Goal: Download file/media

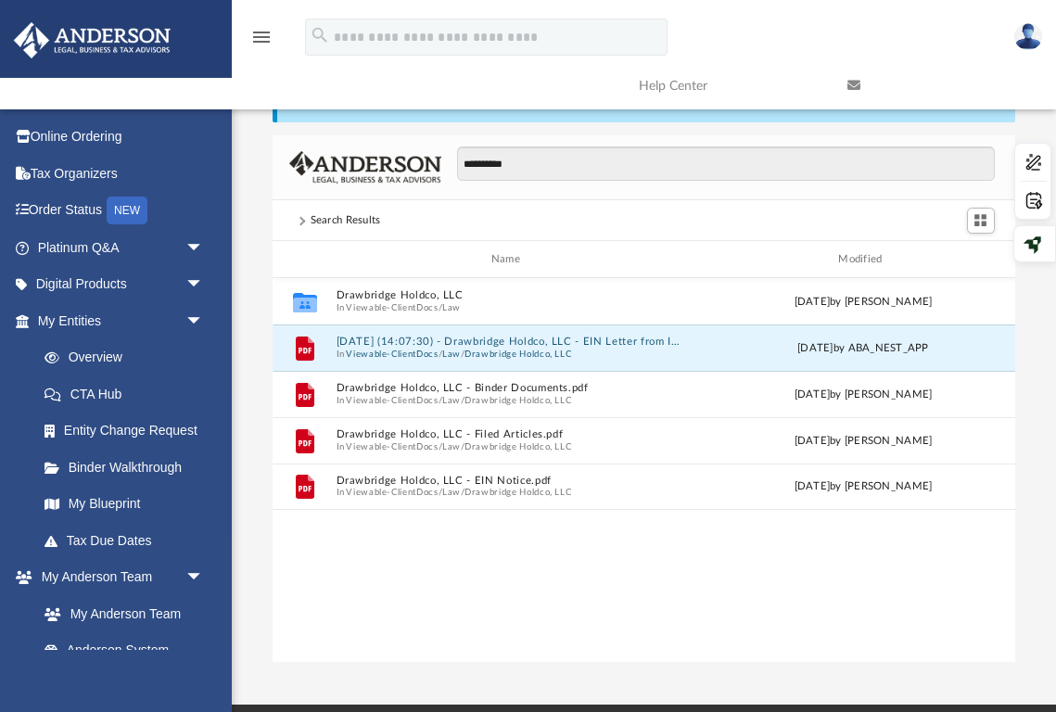
scroll to position [421, 741]
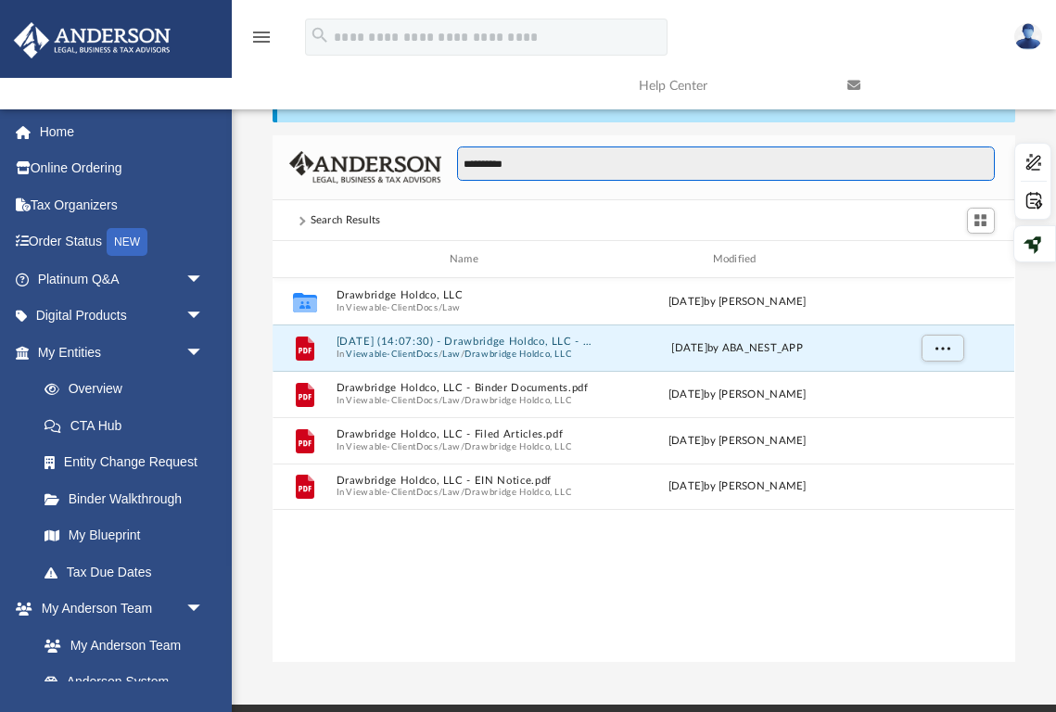
drag, startPoint x: 540, startPoint y: 162, endPoint x: 409, endPoint y: 162, distance: 131.6
click at [409, 162] on div "**********" at bounding box center [642, 168] width 741 height 66
type input "****"
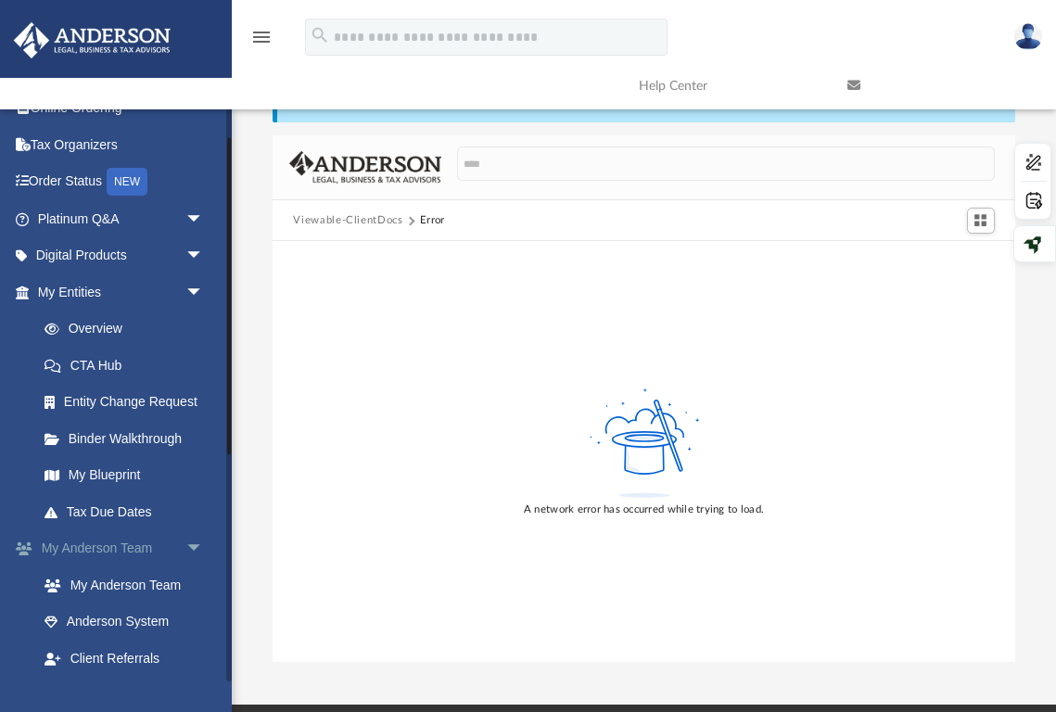
scroll to position [50, 0]
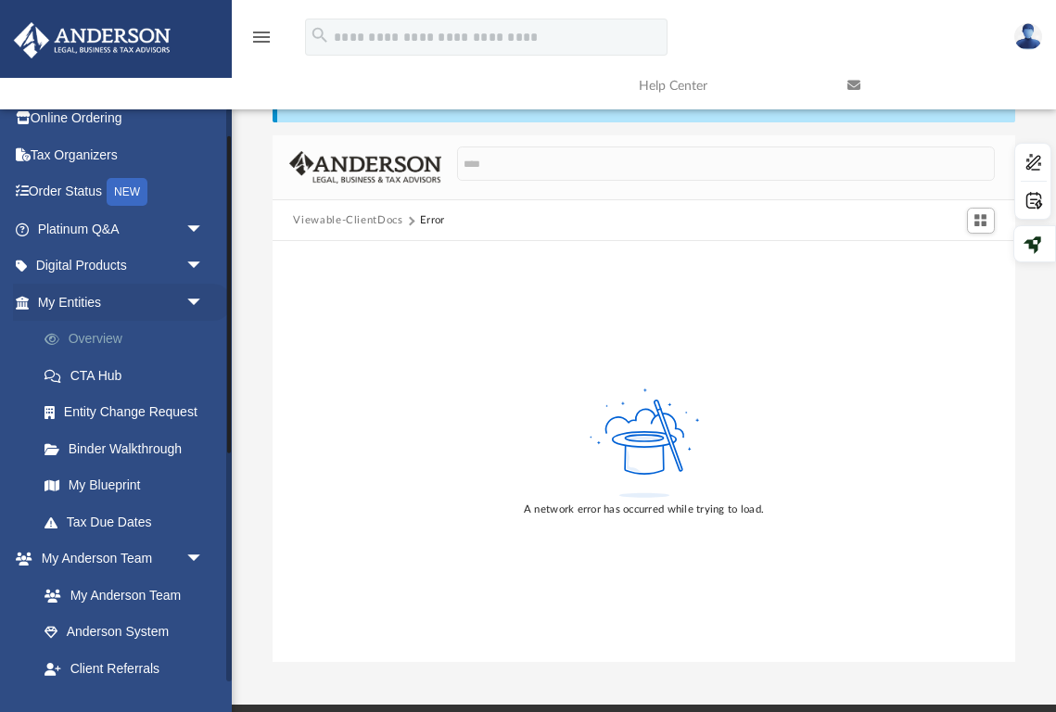
click at [117, 336] on link "Overview" at bounding box center [129, 339] width 206 height 37
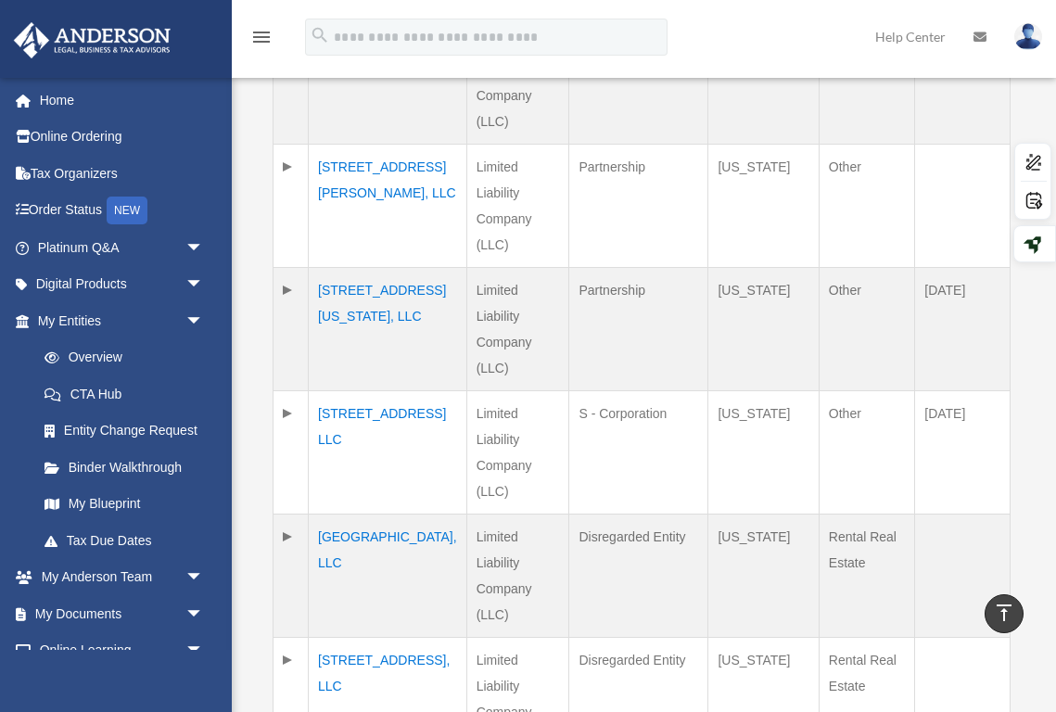
scroll to position [848, 0]
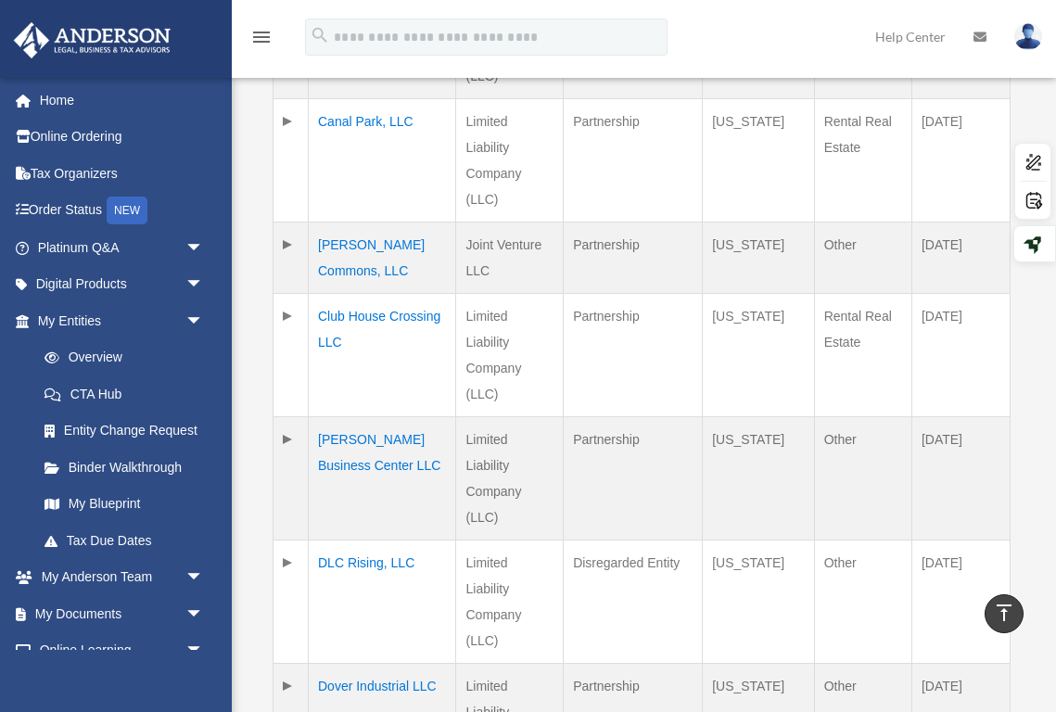
scroll to position [864, 0]
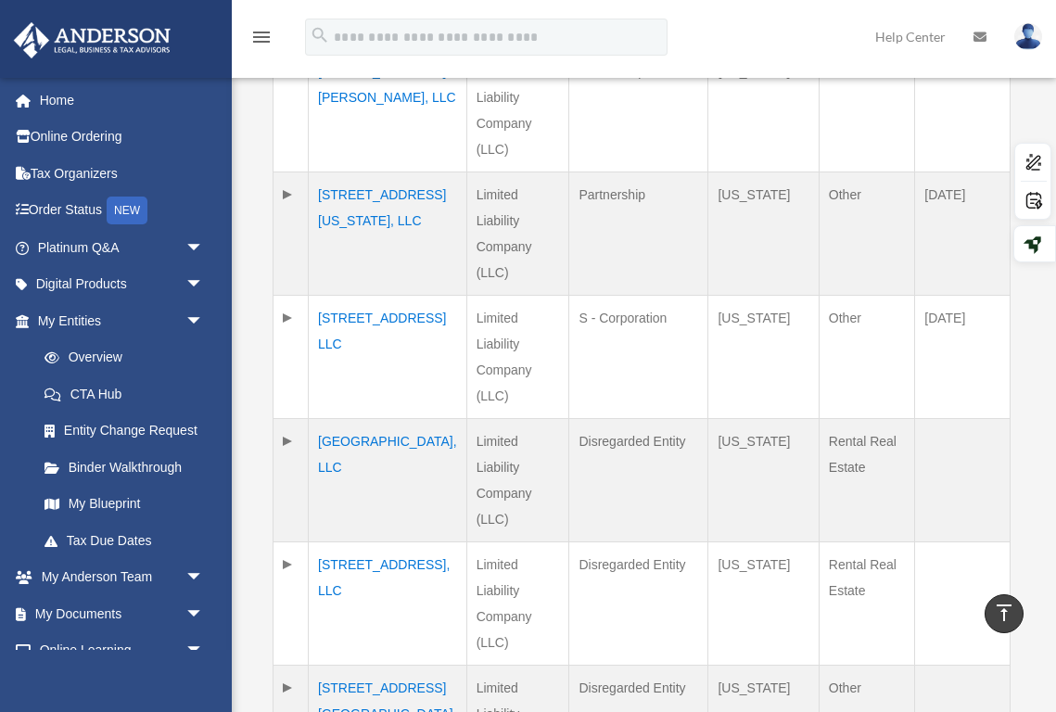
scroll to position [938, 0]
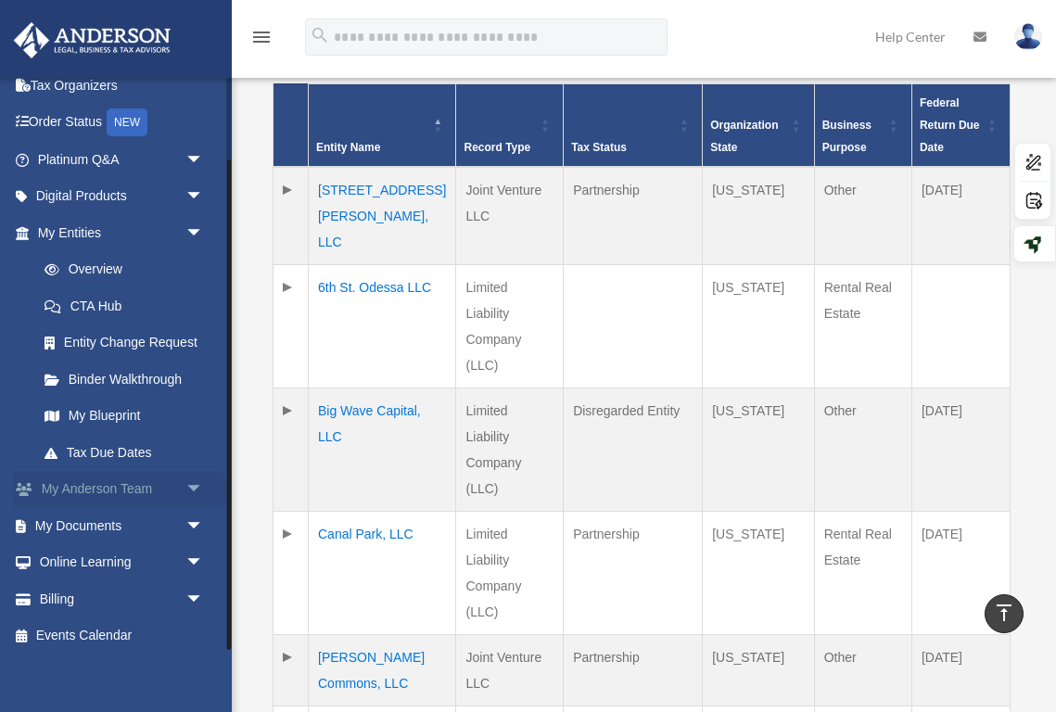
scroll to position [96, 0]
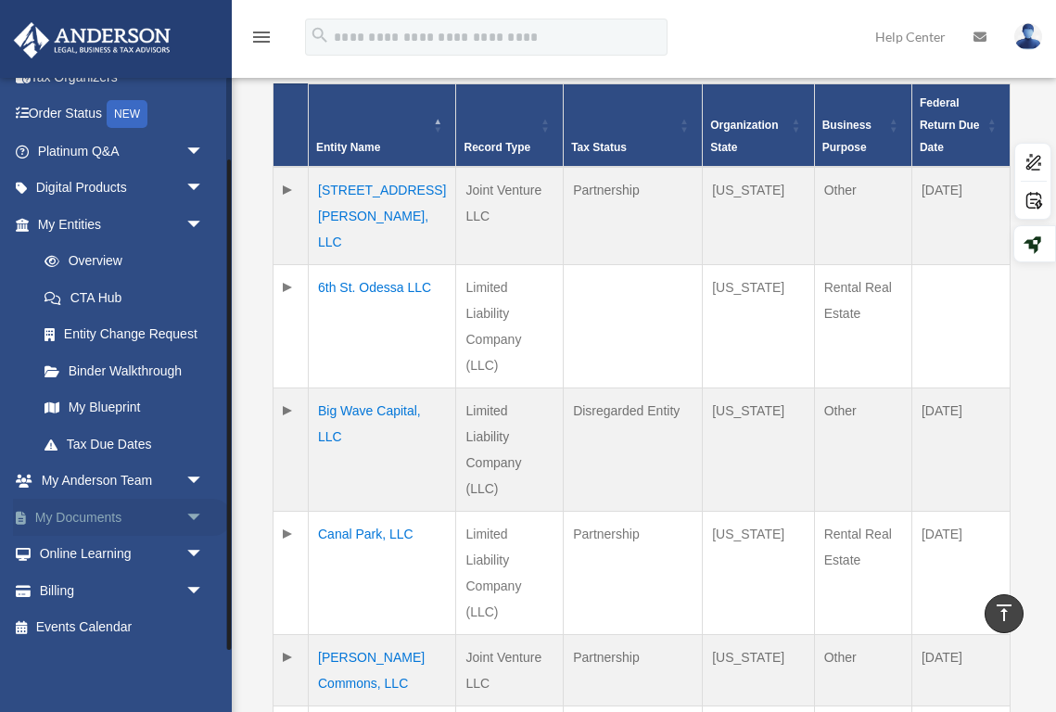
click at [144, 522] on link "My Documents arrow_drop_down" at bounding box center [122, 517] width 219 height 37
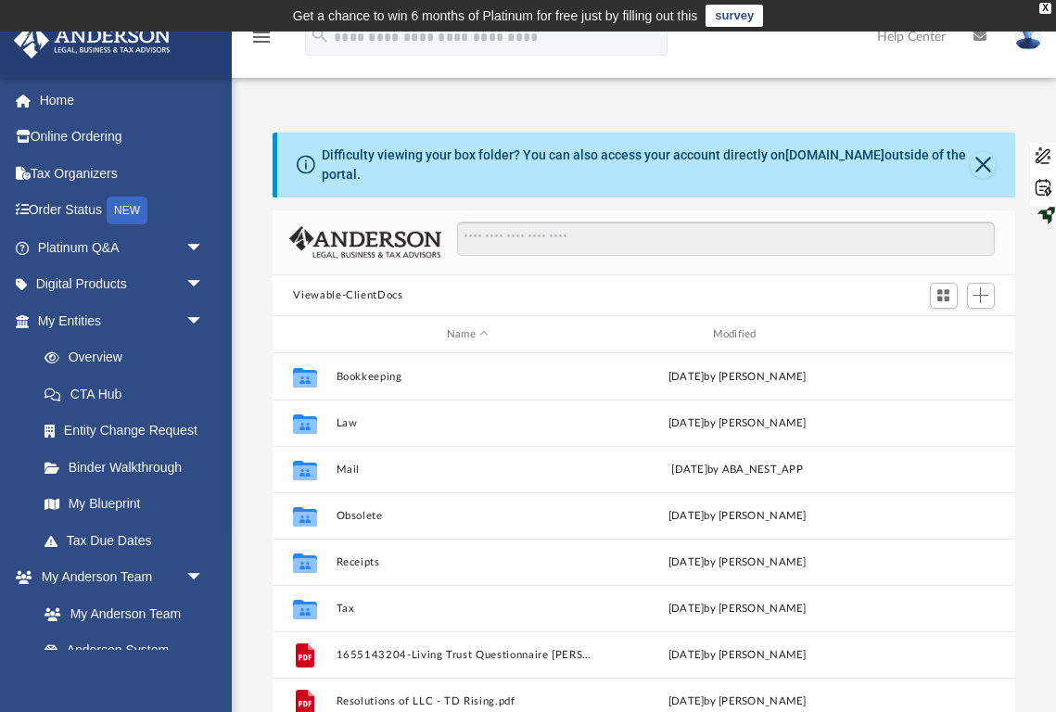
scroll to position [421, 741]
click at [515, 245] on input "Search files and folders" at bounding box center [725, 239] width 537 height 35
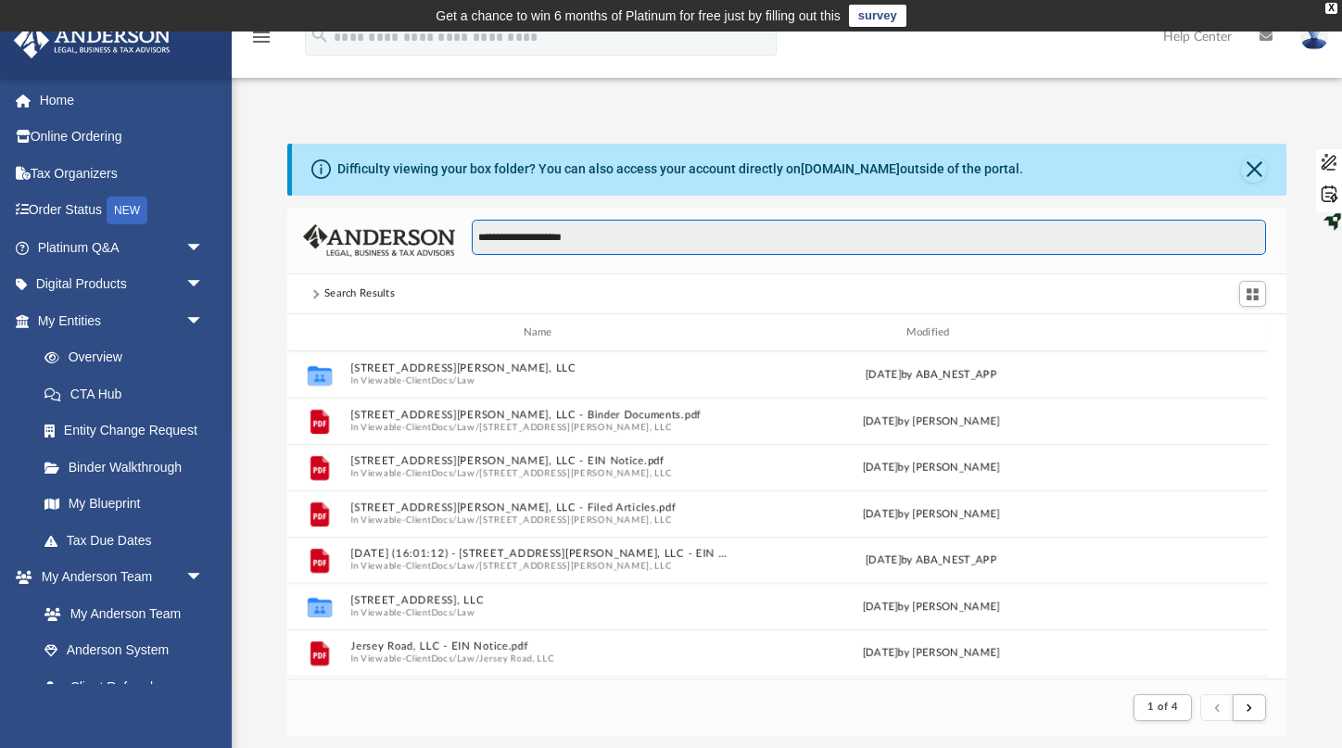
scroll to position [364, 999]
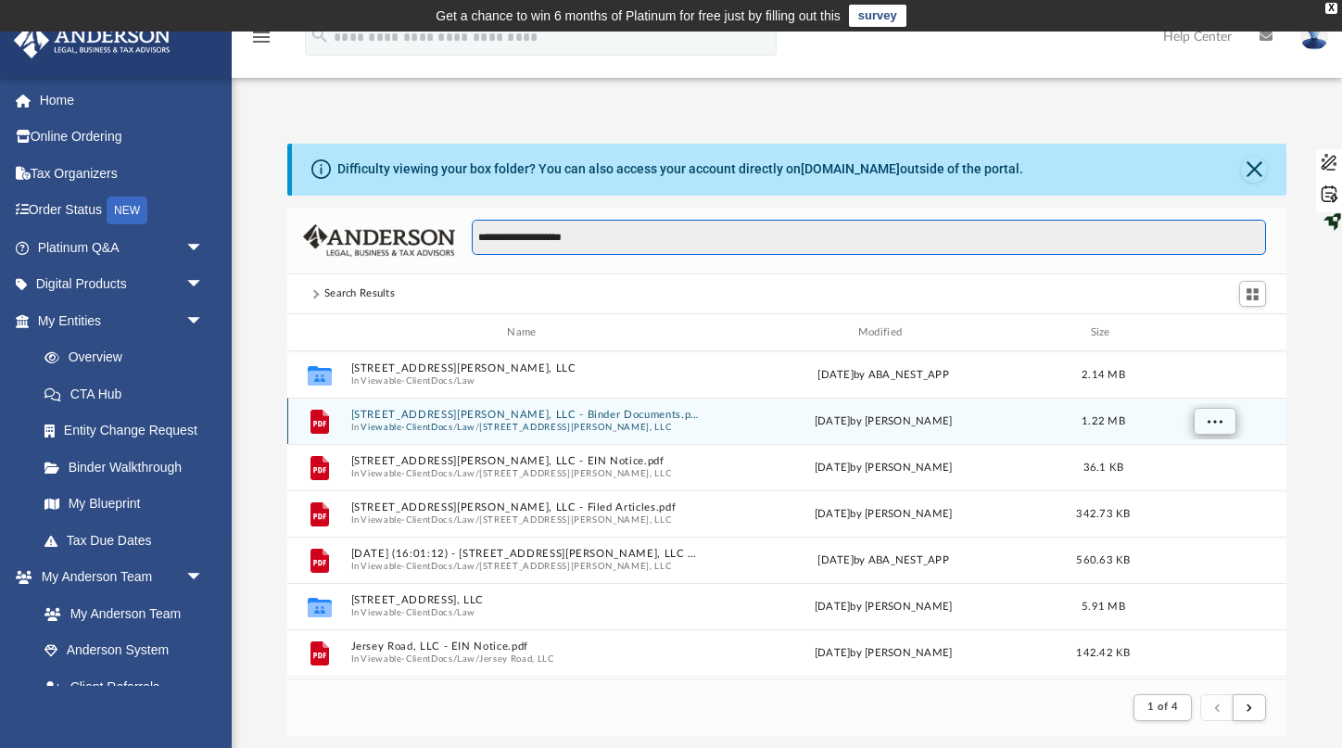
type input "**********"
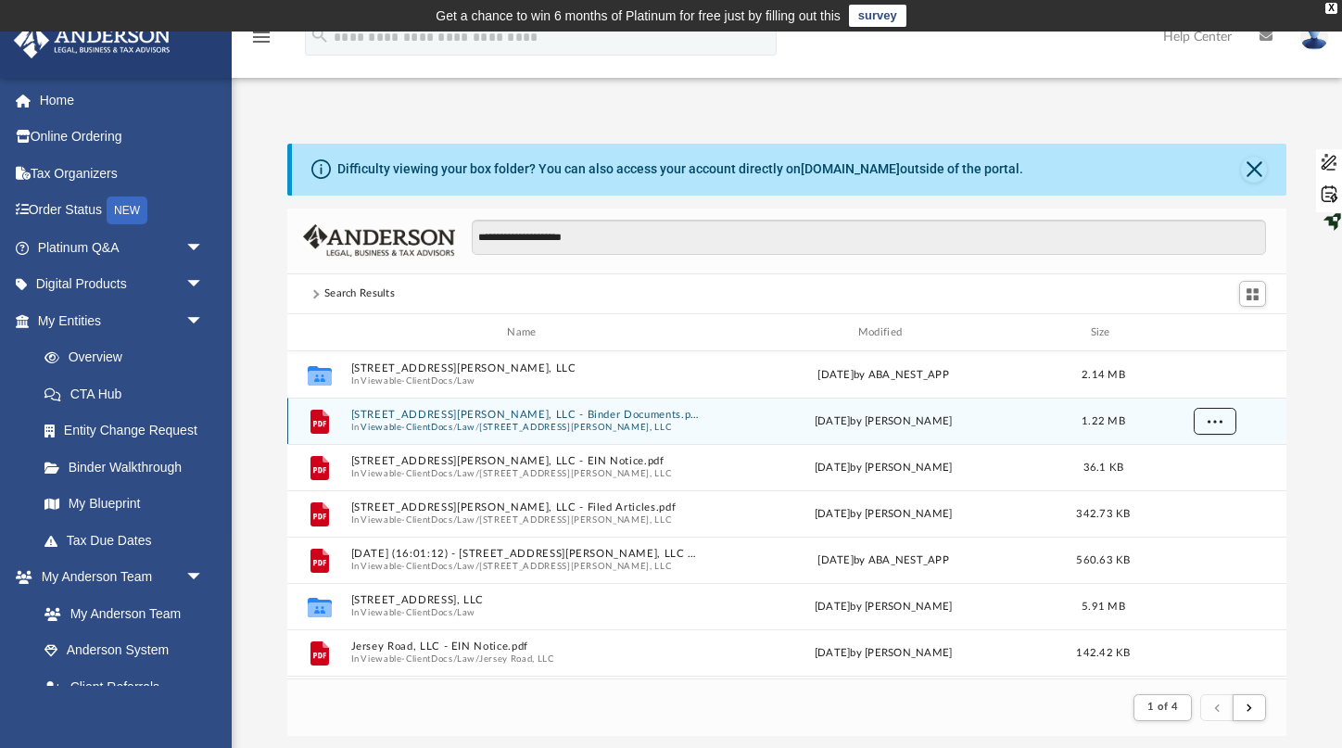
click at [1055, 421] on span "More options" at bounding box center [1214, 421] width 15 height 10
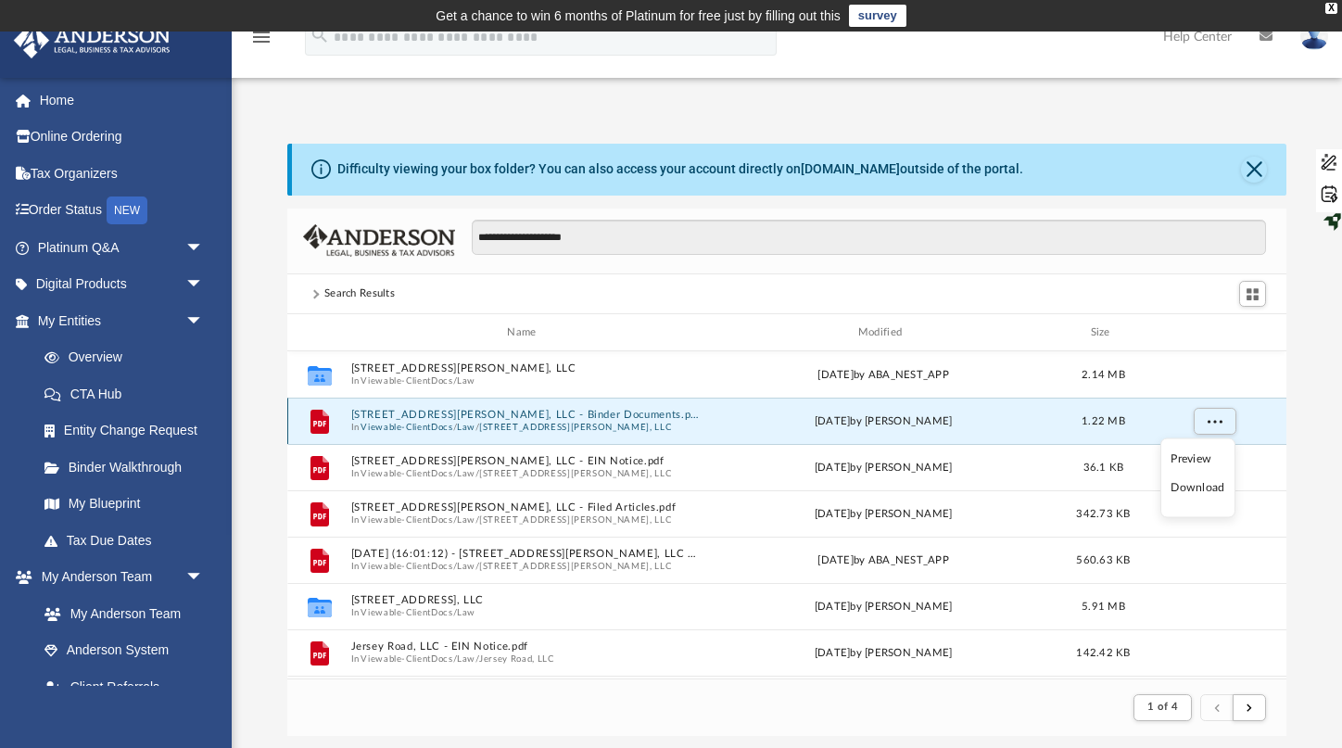
click at [602, 429] on button "[STREET_ADDRESS][PERSON_NAME], LLC" at bounding box center [575, 428] width 192 height 12
click at [602, 429] on div "File 5214 S. Dupont Highway, LLC - Binder Documents.pdf In Viewable-ClientDocs …" at bounding box center [786, 421] width 999 height 46
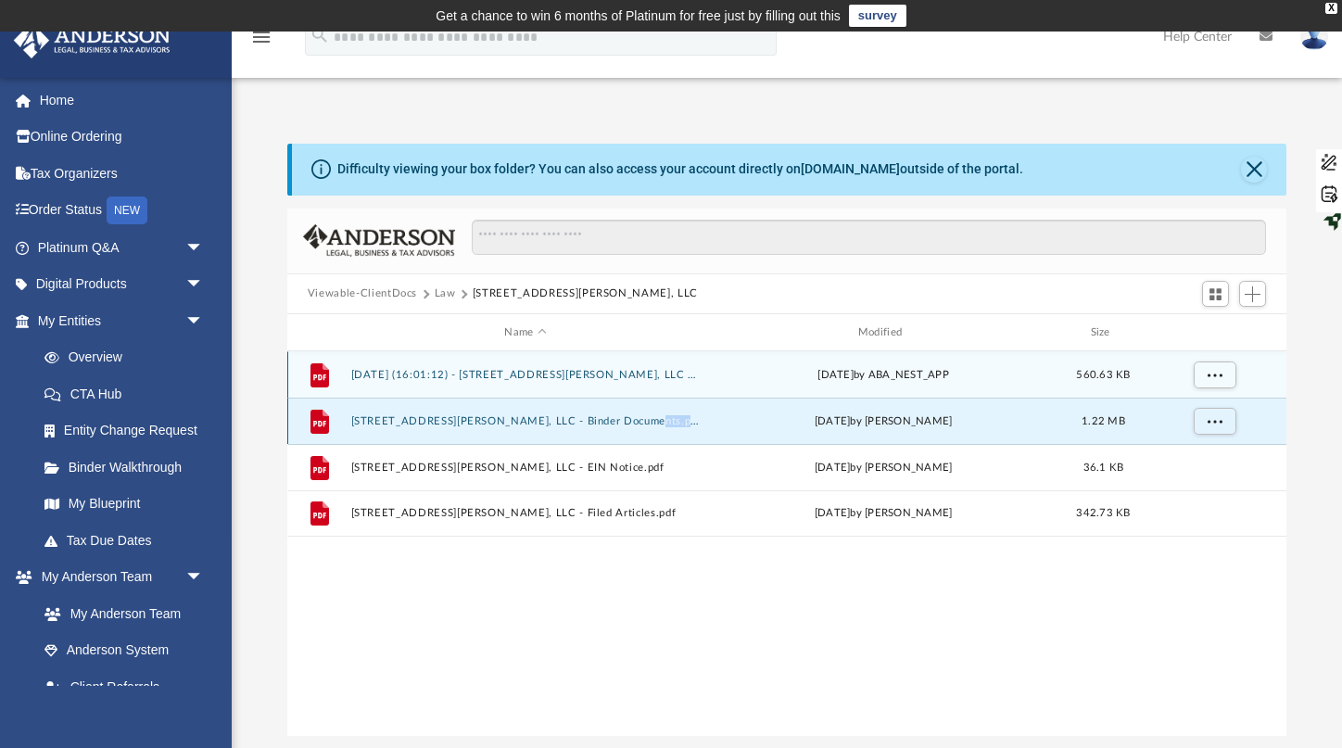
scroll to position [421, 999]
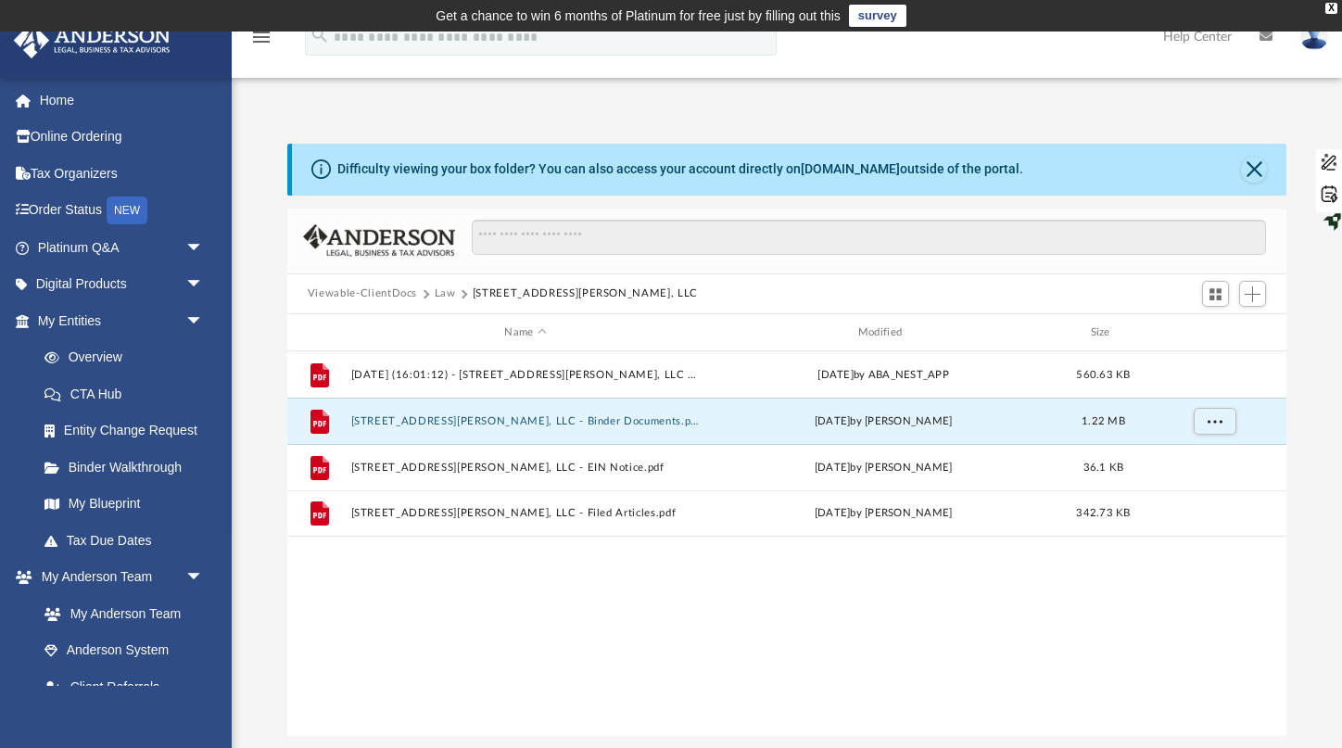
click at [505, 290] on button "[STREET_ADDRESS][PERSON_NAME], LLC" at bounding box center [585, 293] width 225 height 17
drag, startPoint x: 554, startPoint y: 424, endPoint x: 503, endPoint y: 432, distance: 51.7
click at [503, 432] on div "File 5214 S. Dupont Highway, LLC - Binder Documents.pdf Fri Jul 25 2025 by Toma…" at bounding box center [786, 421] width 999 height 46
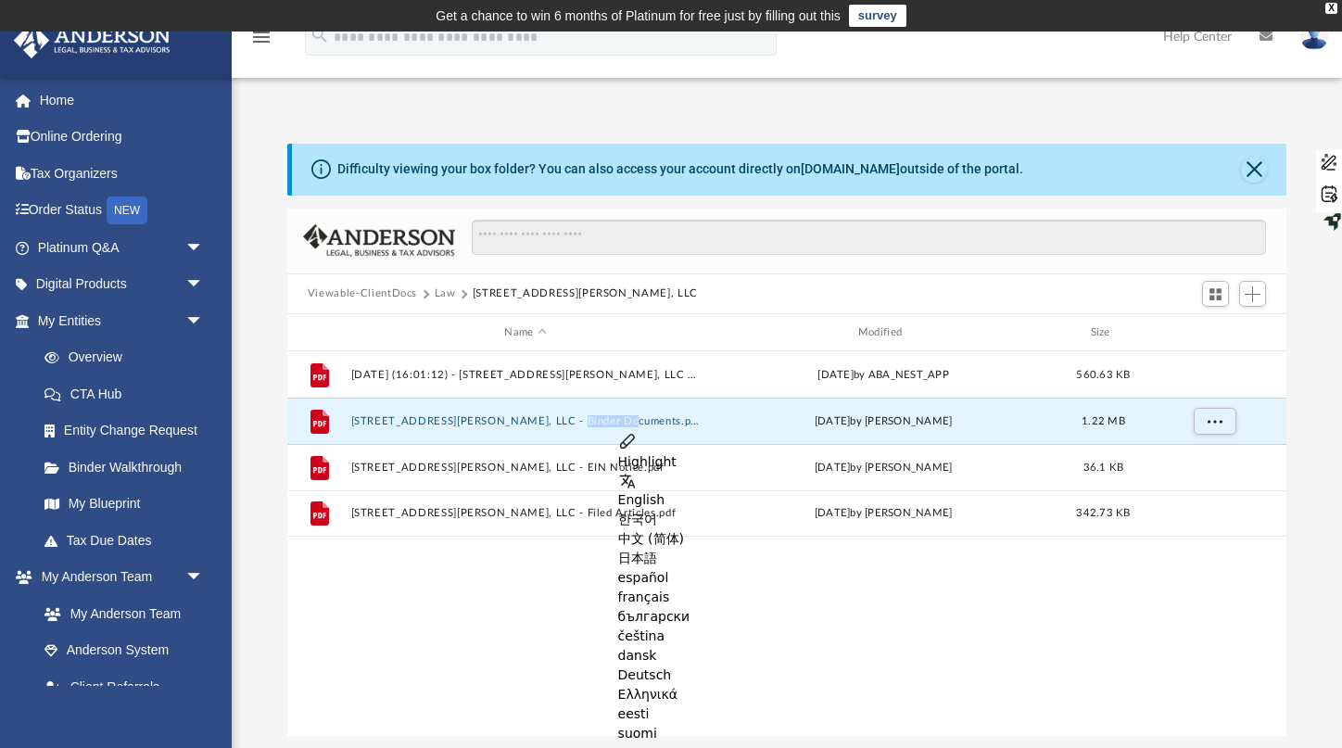
click at [509, 419] on button "5214 S. Dupont Highway, LLC - Binder Documents.pdf" at bounding box center [524, 421] width 349 height 12
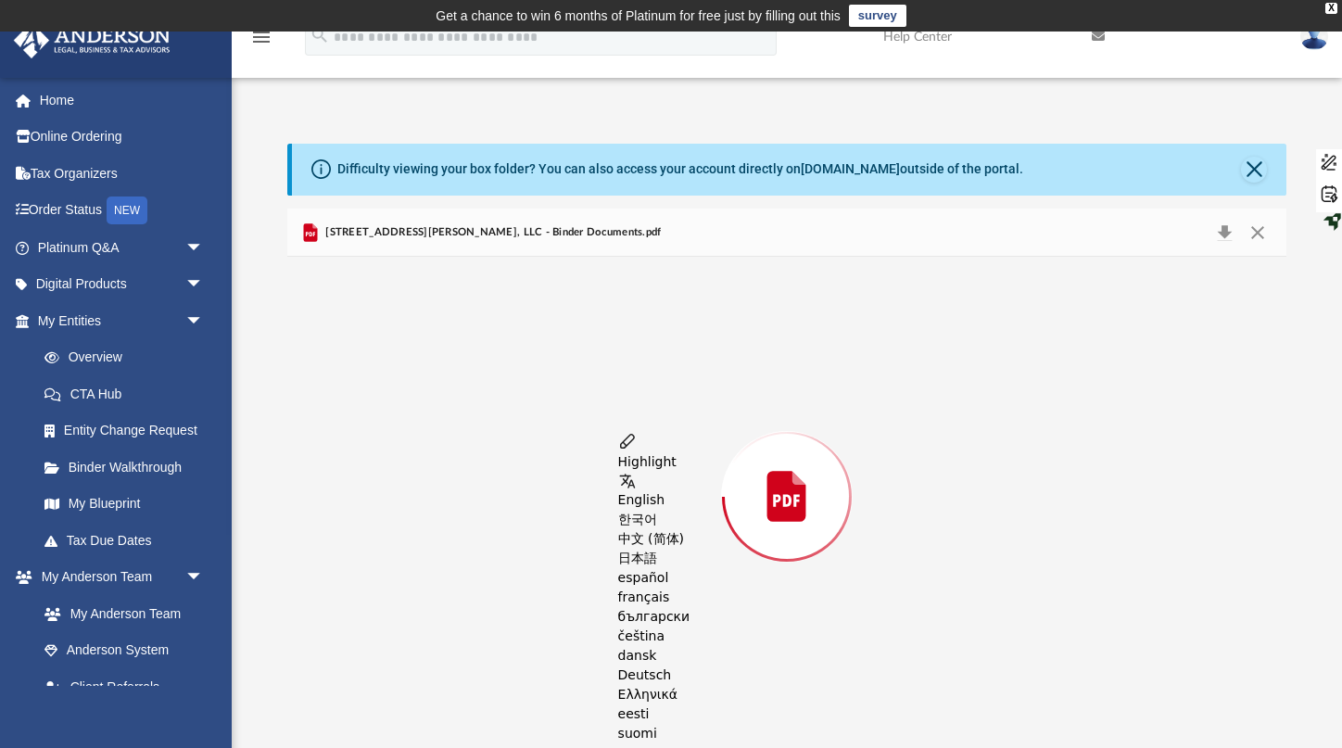
click at [509, 419] on div "Preview" at bounding box center [786, 496] width 999 height 478
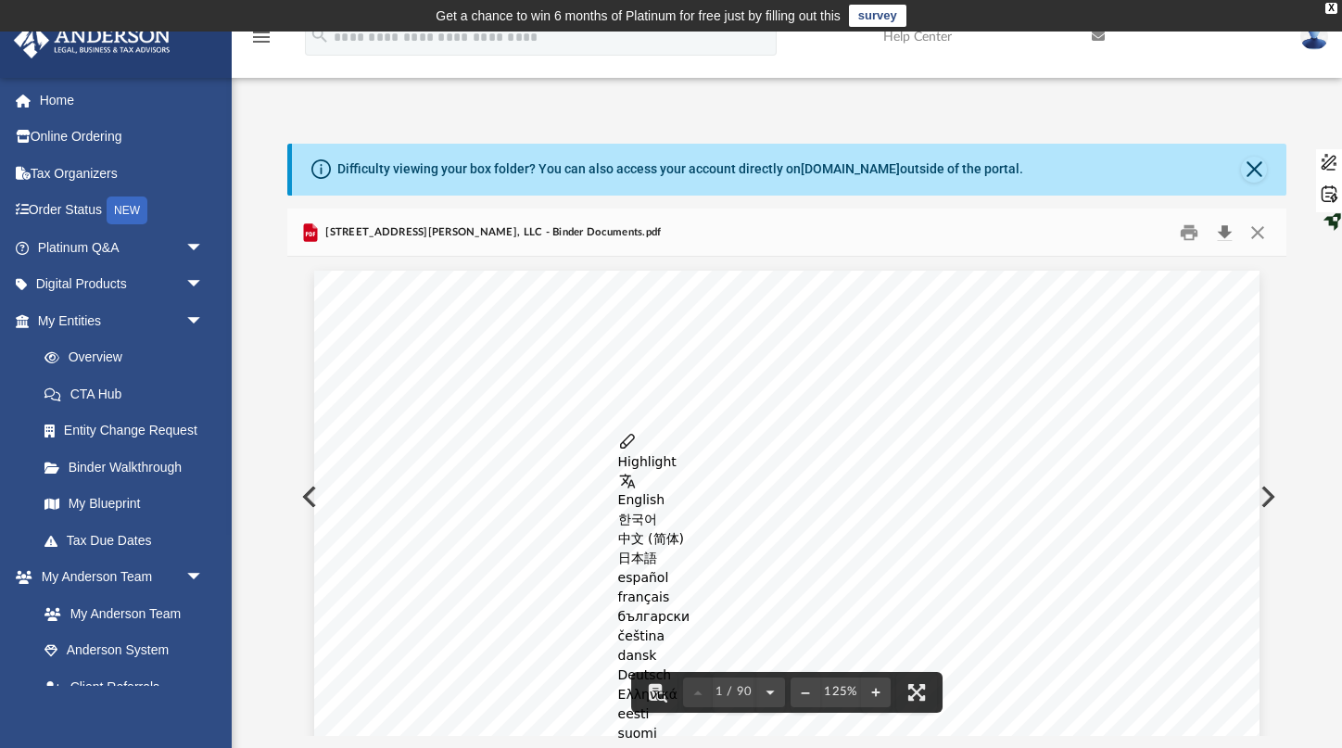
click at [1055, 231] on button "Download" at bounding box center [1224, 232] width 33 height 29
click at [1055, 234] on button "Close" at bounding box center [1257, 232] width 33 height 29
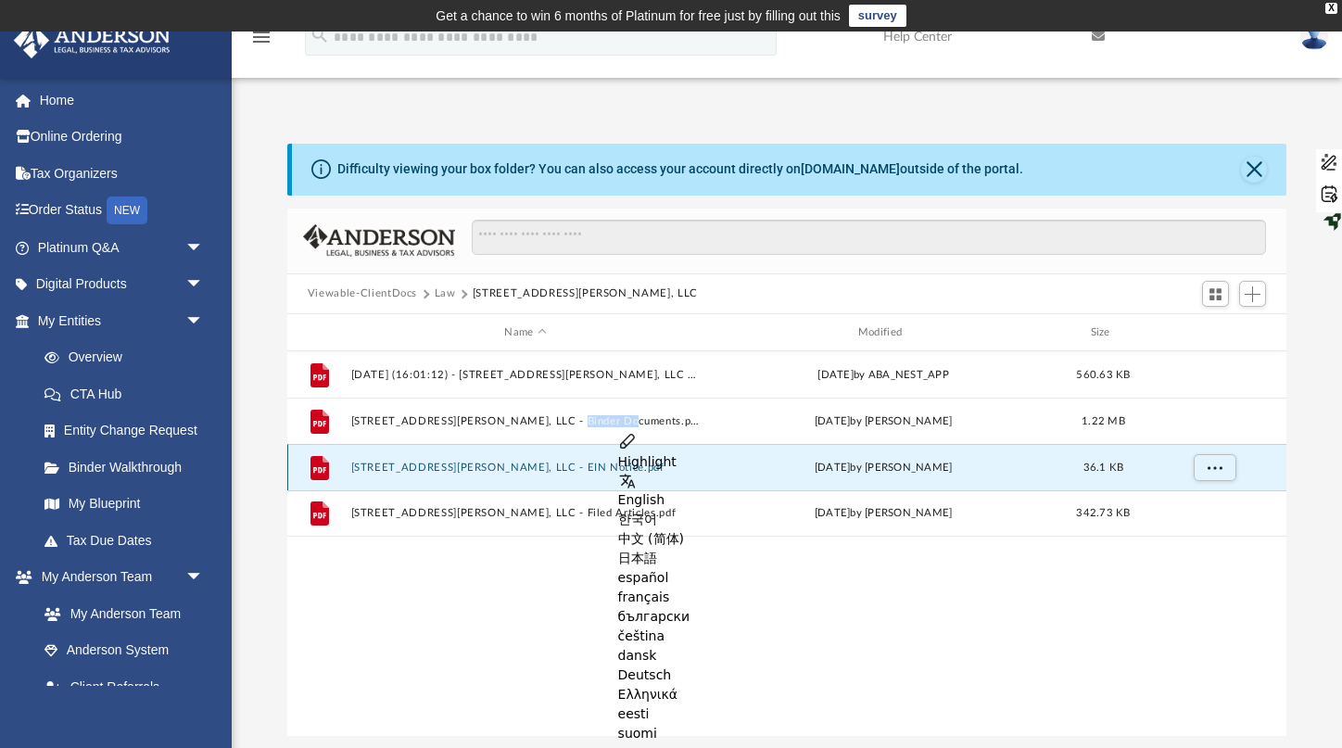
click at [546, 471] on button "5214 S. Dupont Highway, LLC - EIN Notice.pdf" at bounding box center [524, 468] width 349 height 12
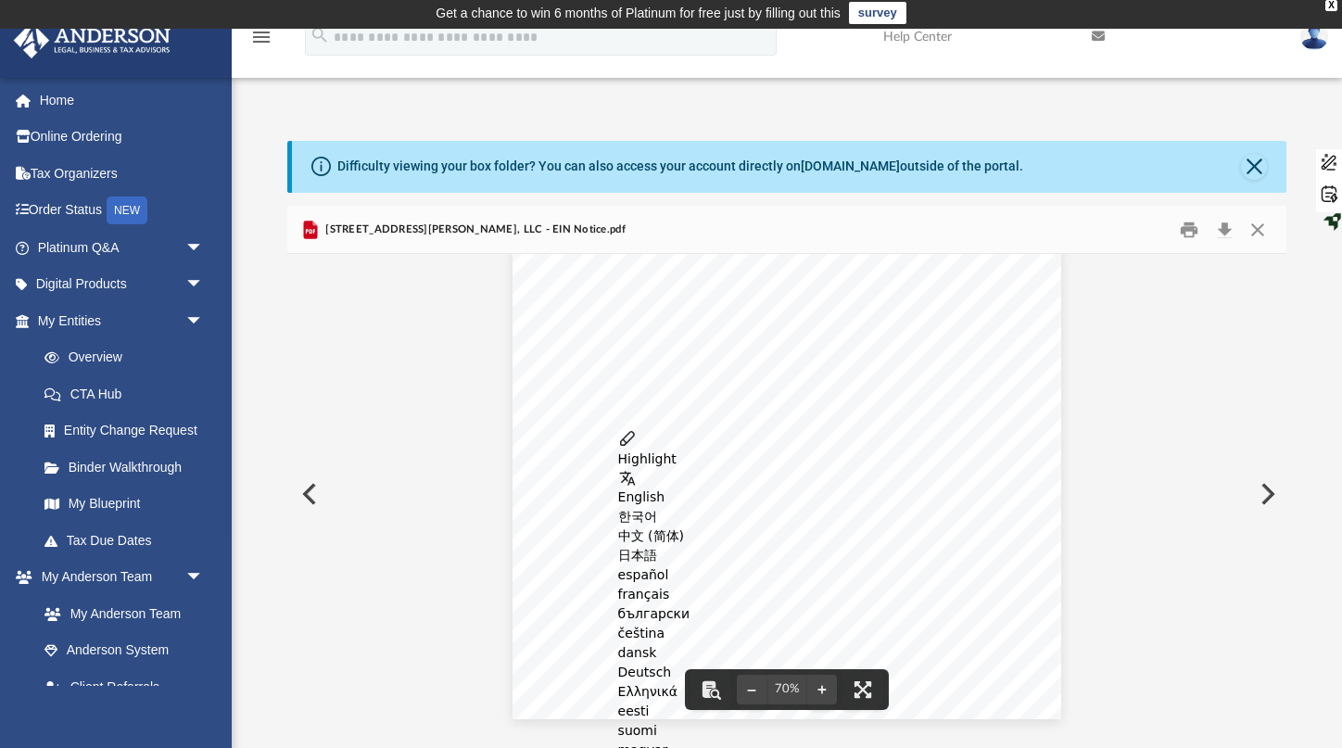
scroll to position [0, 0]
click at [1055, 228] on button "Download" at bounding box center [1224, 229] width 33 height 29
click at [1055, 229] on button "Close" at bounding box center [1257, 229] width 33 height 29
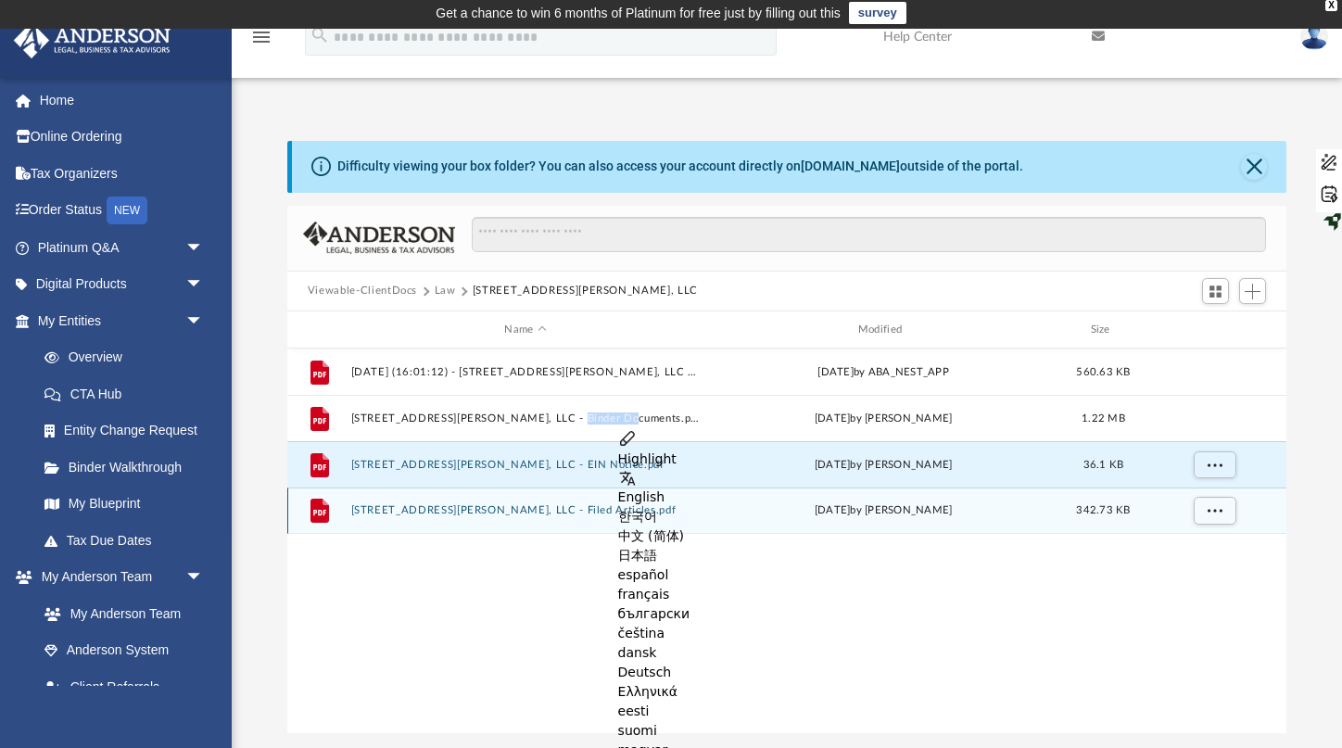
click at [481, 513] on button "5214 S. Dupont Highway, LLC - Filed Articles.pdf" at bounding box center [524, 511] width 349 height 12
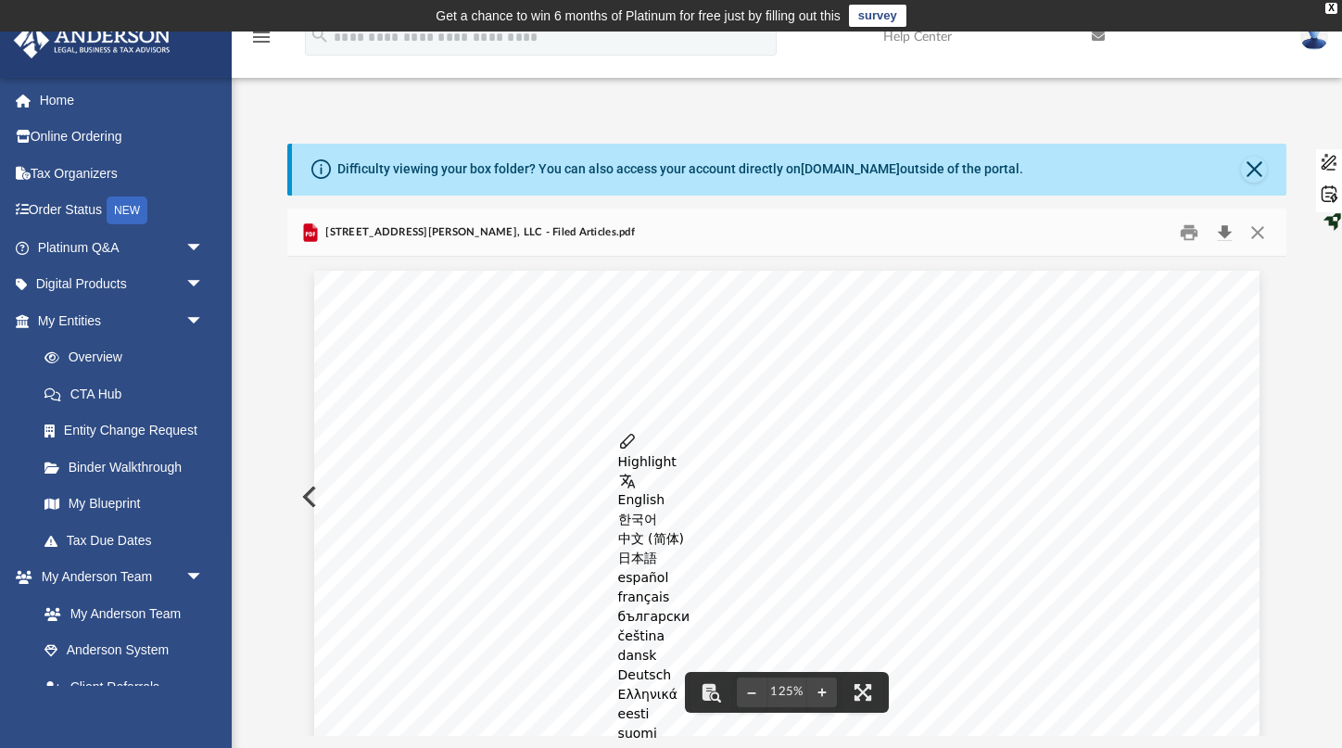
click at [1055, 233] on button "Download" at bounding box center [1224, 232] width 33 height 29
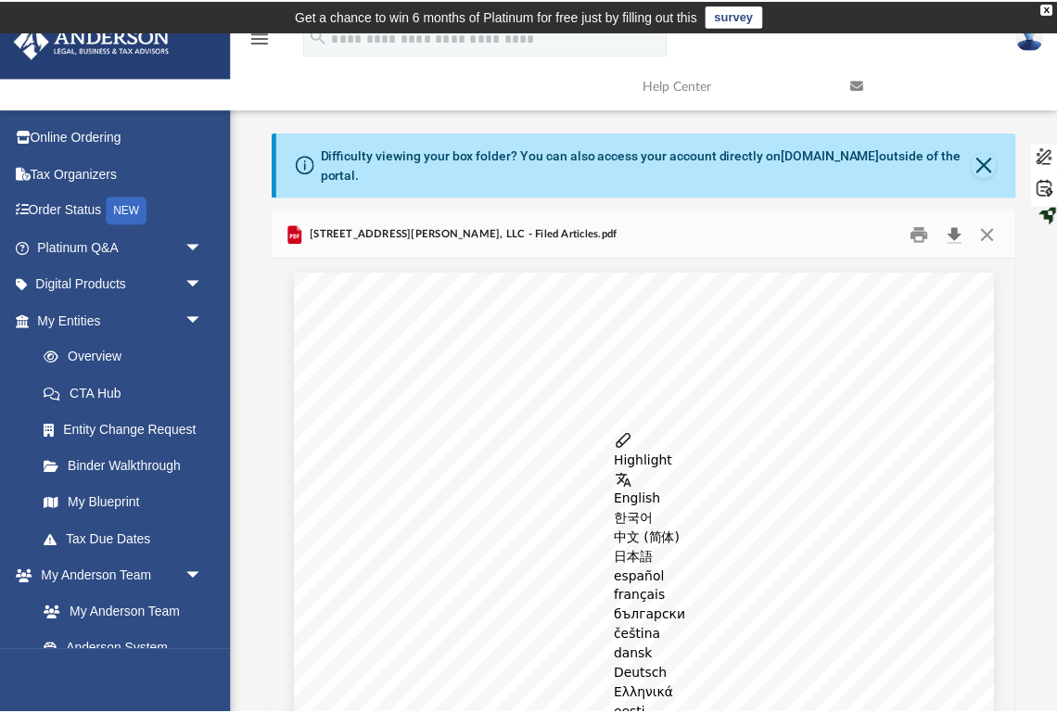
scroll to position [421, 742]
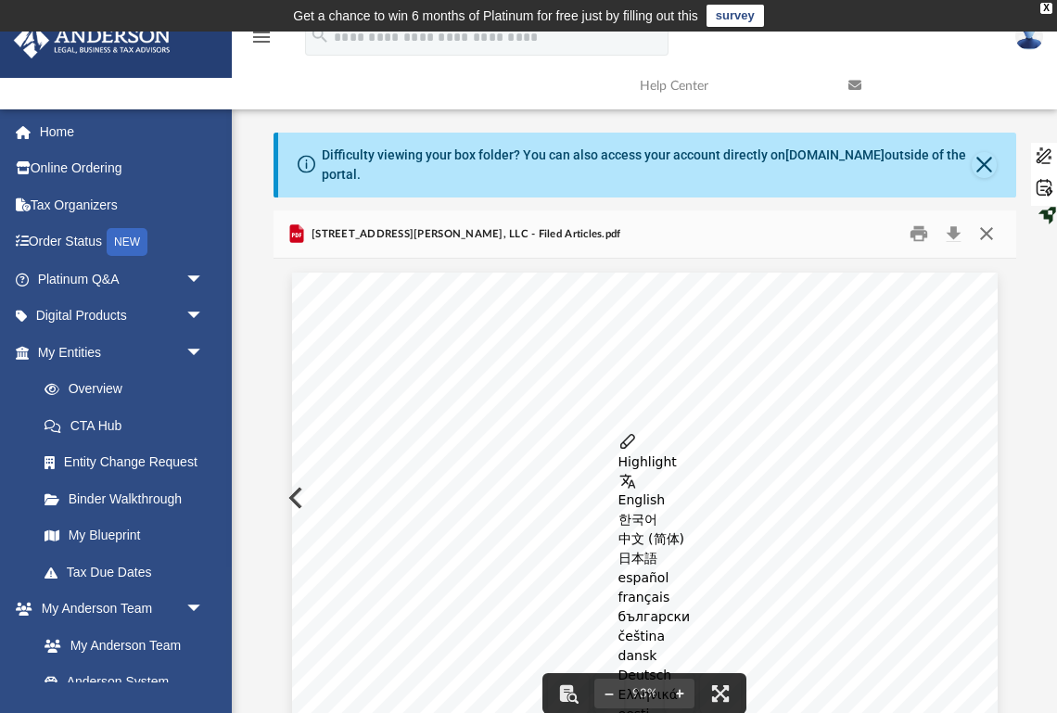
click at [986, 235] on button "Close" at bounding box center [985, 234] width 33 height 29
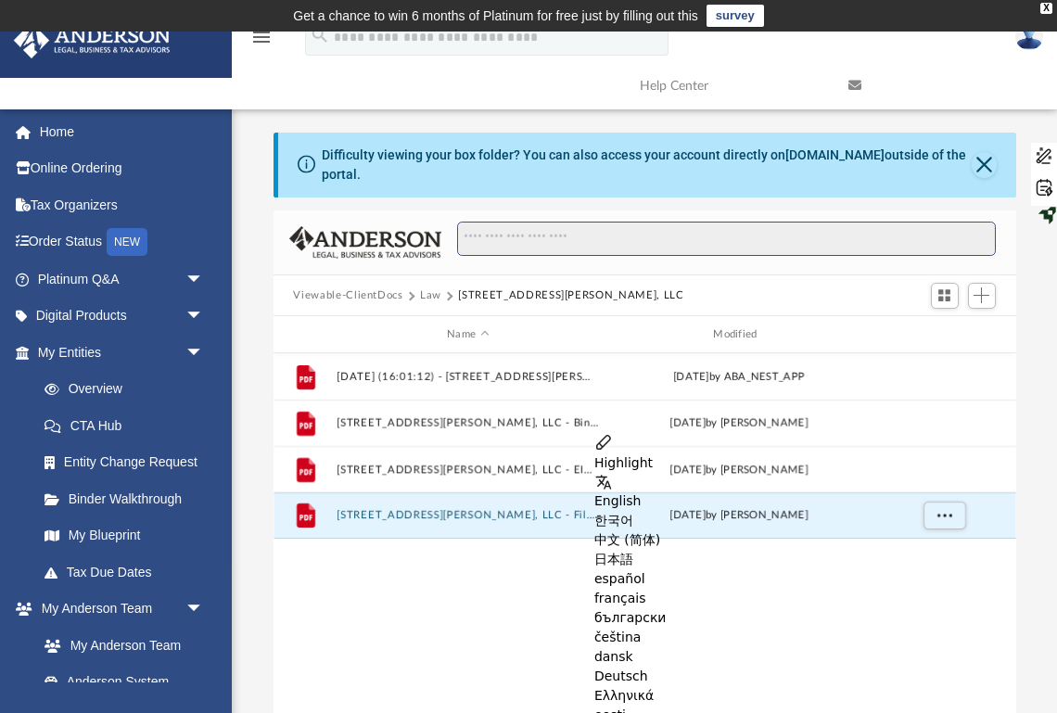
click at [605, 243] on input "Search files and folders" at bounding box center [726, 239] width 538 height 35
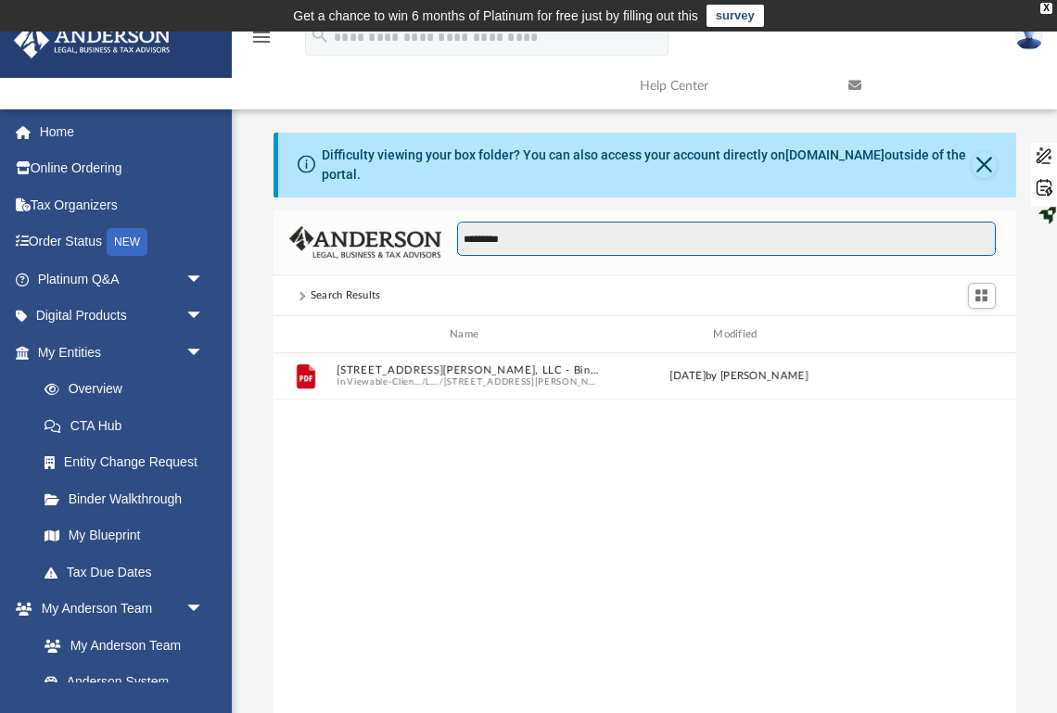
click at [548, 236] on input "*********" at bounding box center [726, 239] width 538 height 35
click at [534, 246] on input "*********" at bounding box center [726, 239] width 538 height 35
click at [981, 164] on button "Close" at bounding box center [983, 165] width 25 height 26
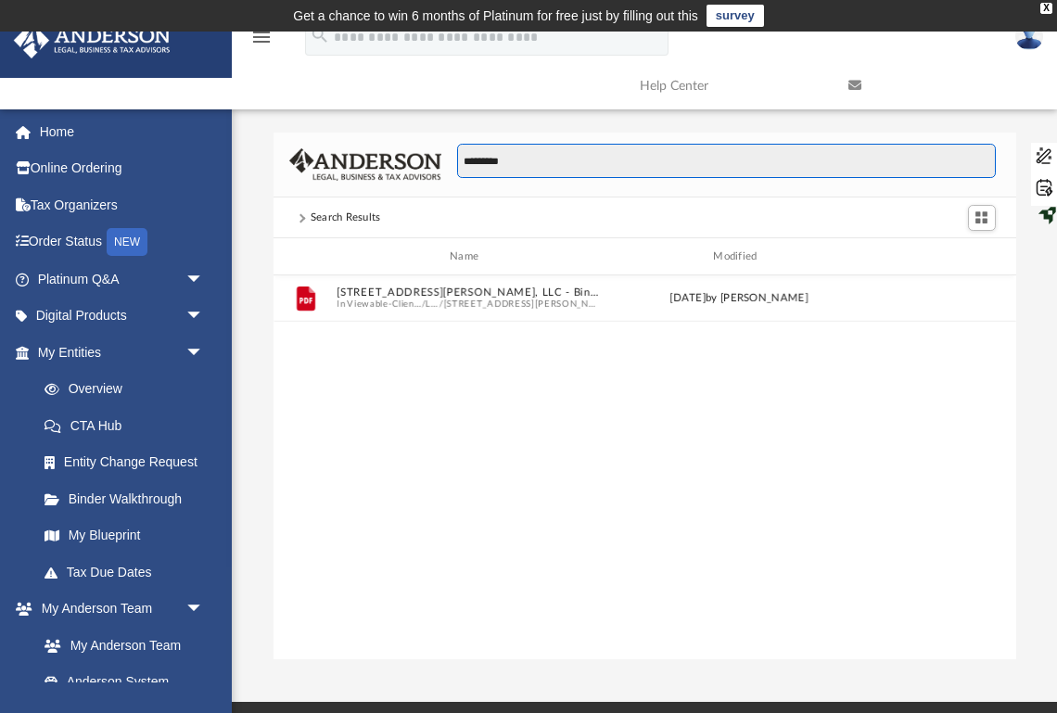
click at [666, 158] on input "*********" at bounding box center [726, 161] width 538 height 35
type input "*"
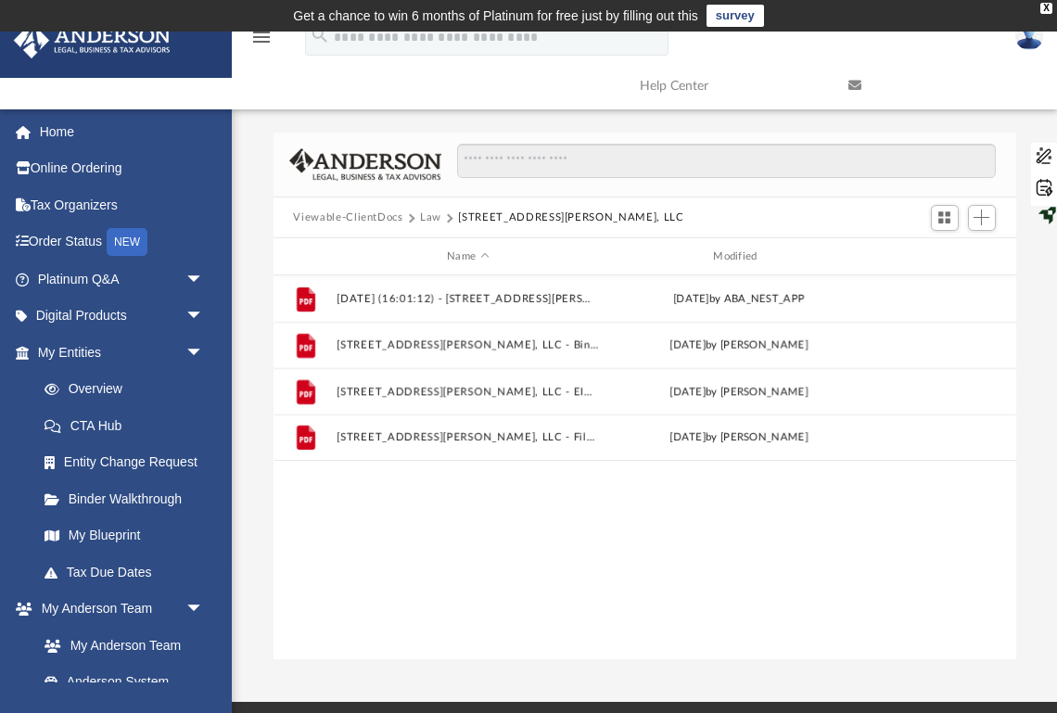
click at [374, 219] on button "Viewable-ClientDocs" at bounding box center [347, 217] width 109 height 17
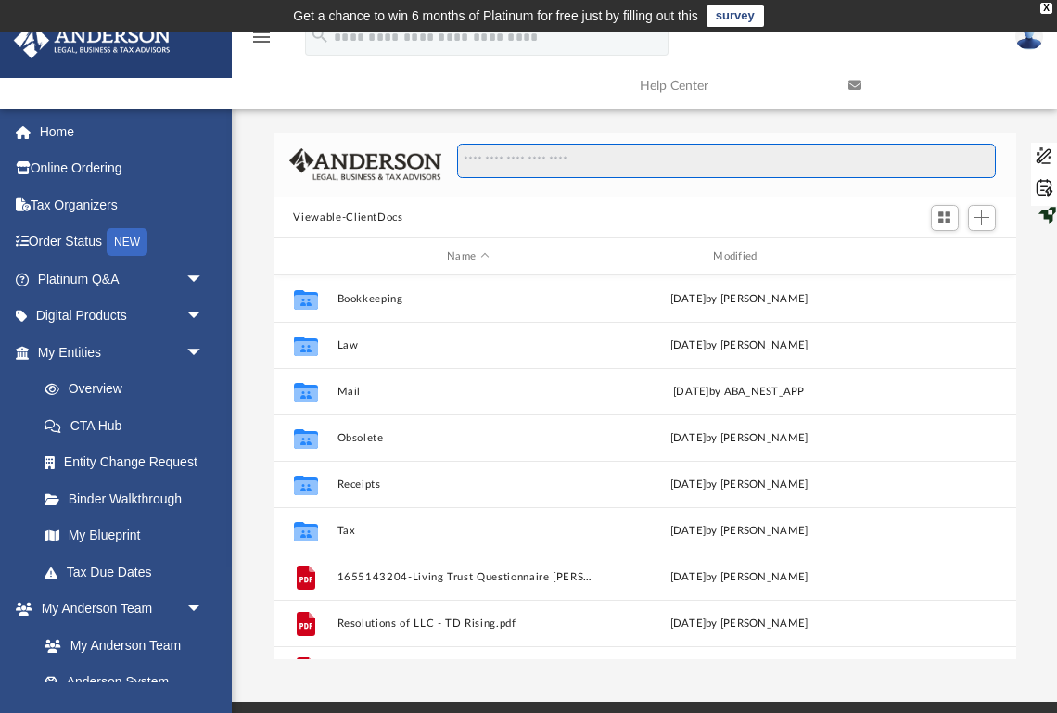
click at [520, 160] on input "Search files and folders" at bounding box center [726, 161] width 538 height 35
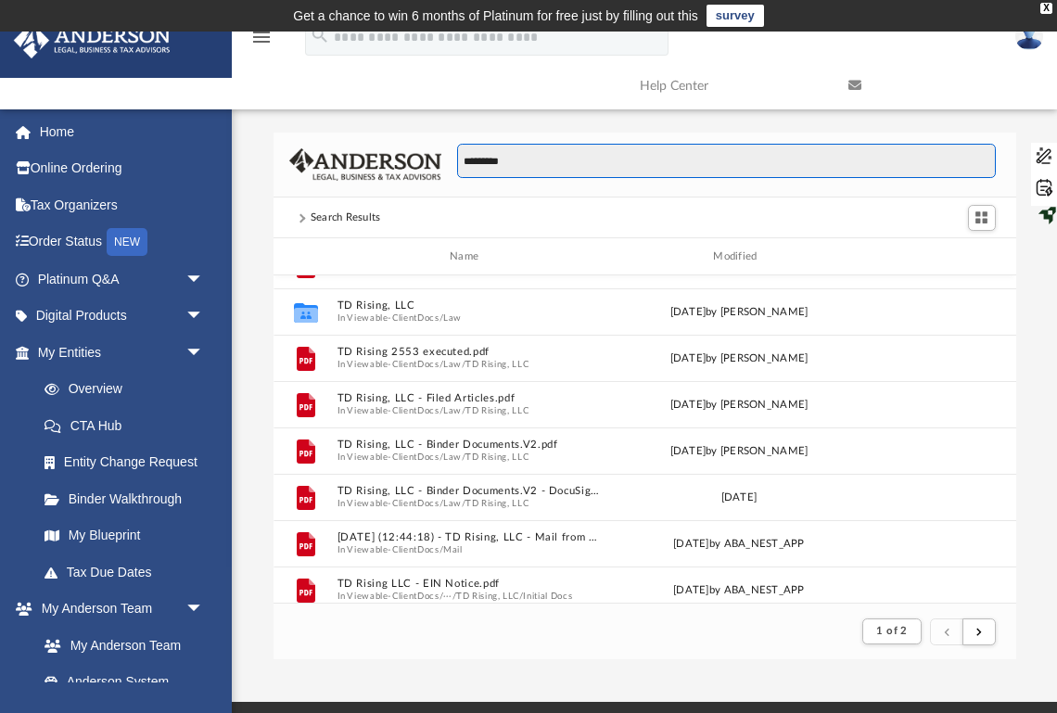
scroll to position [35, 0]
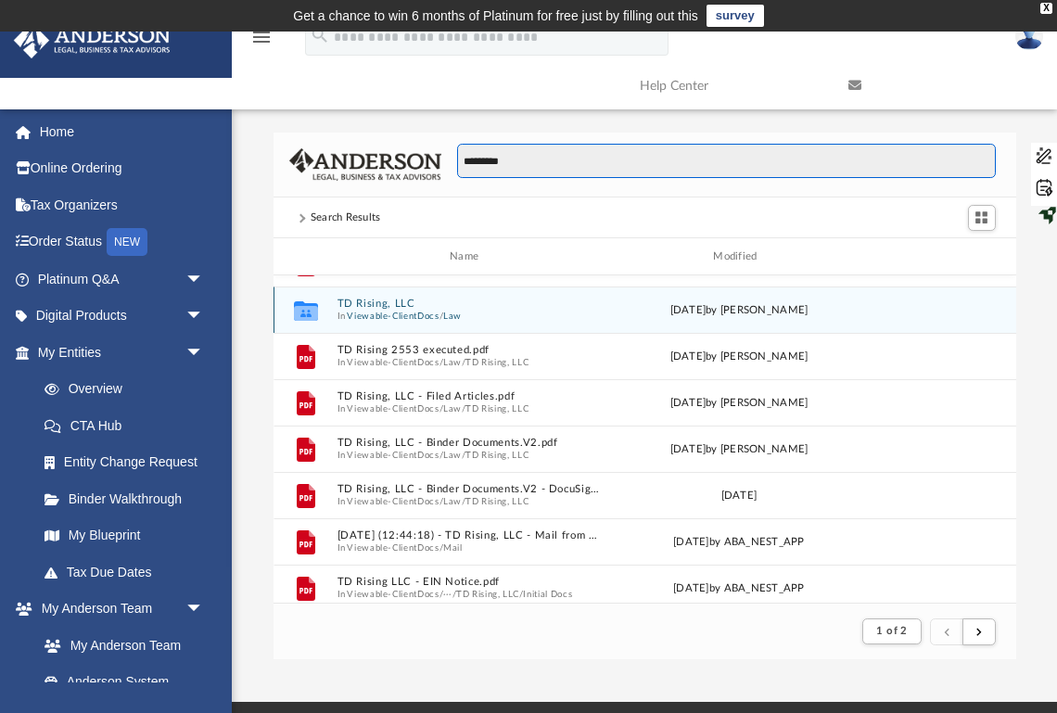
type input "*********"
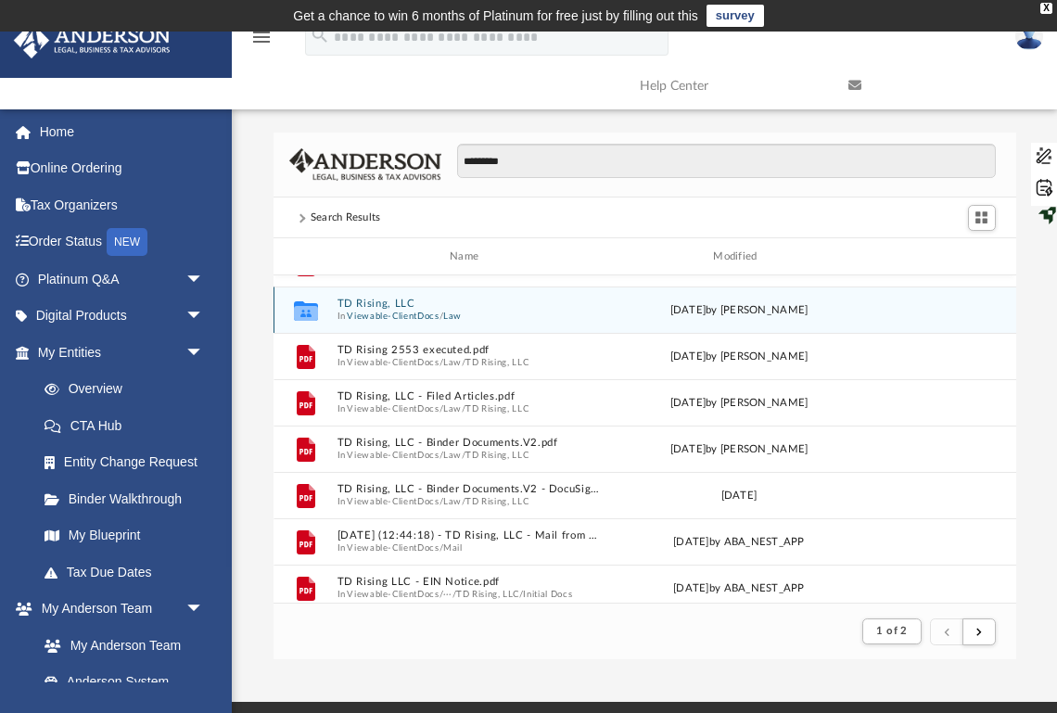
click at [405, 310] on button "Viewable-ClientDocs" at bounding box center [393, 316] width 92 height 12
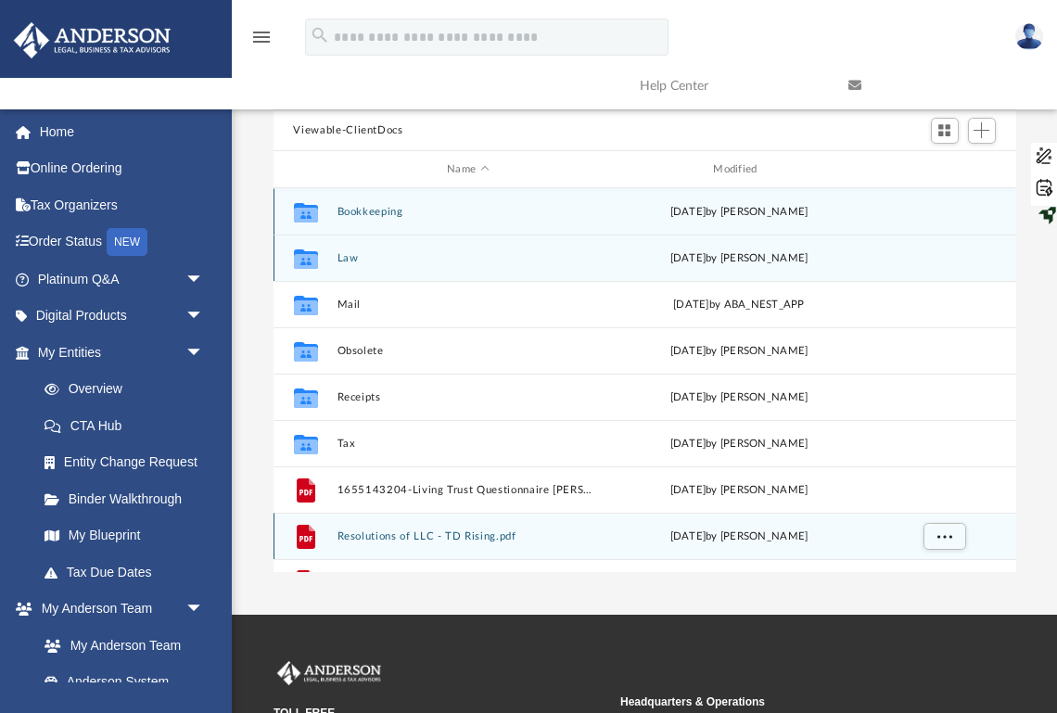
scroll to position [32, 0]
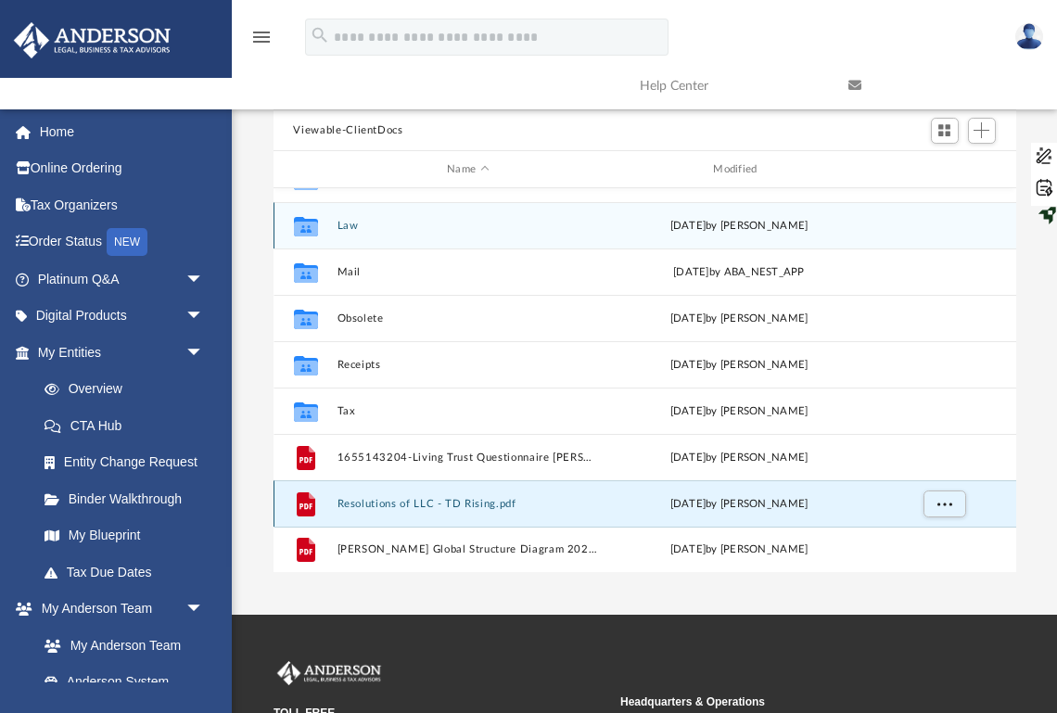
click at [489, 506] on button "Resolutions of LLC - TD Rising.pdf" at bounding box center [467, 504] width 262 height 12
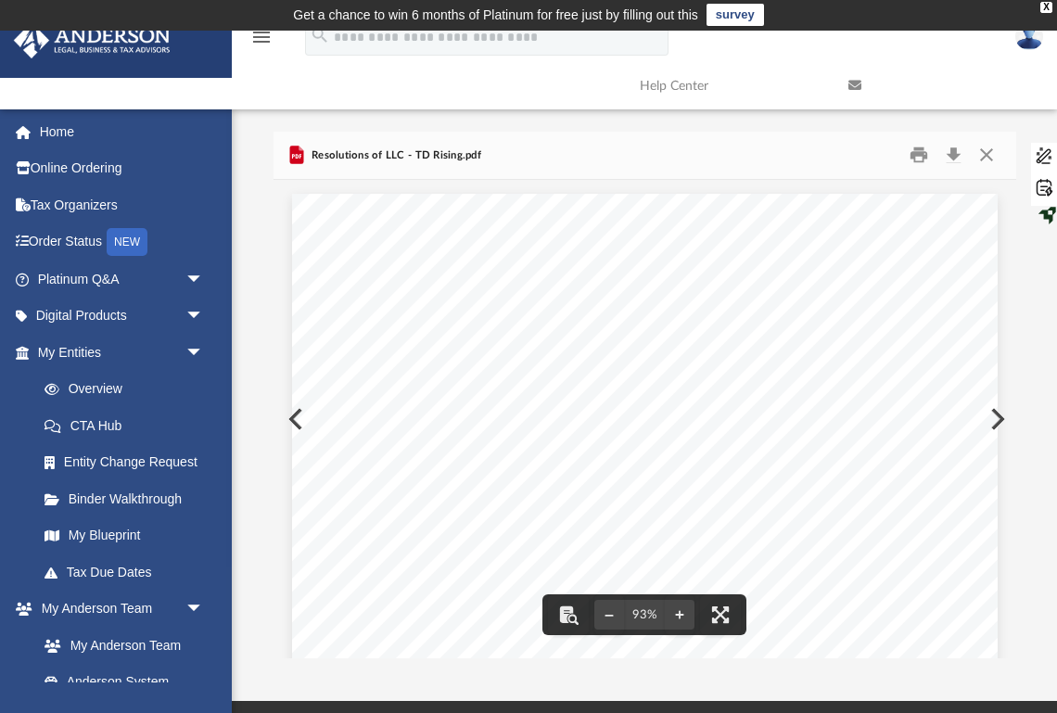
scroll to position [0, 0]
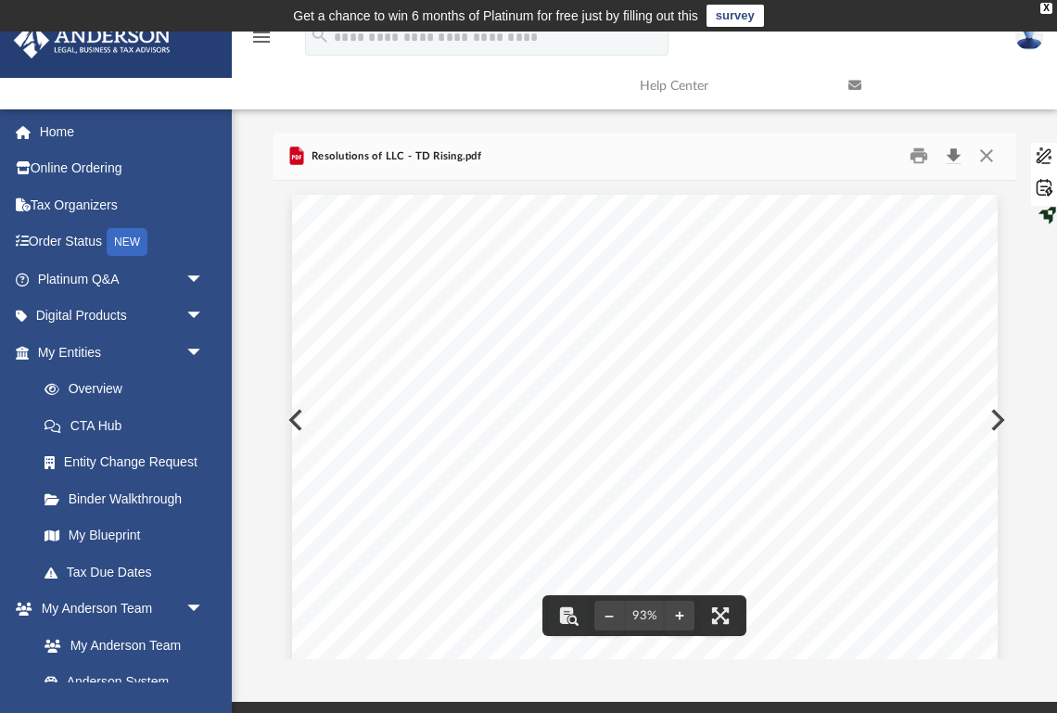
click at [955, 151] on button "Download" at bounding box center [953, 156] width 33 height 29
click at [989, 154] on button "Close" at bounding box center [985, 156] width 33 height 29
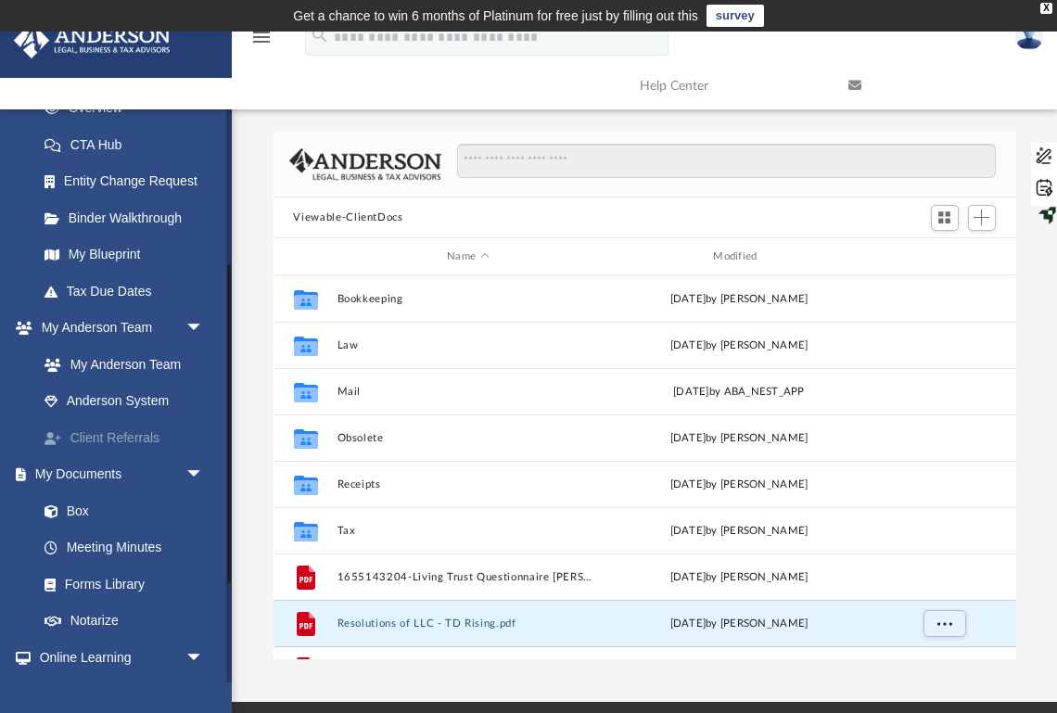
scroll to position [282, 0]
click at [131, 518] on link "Box" at bounding box center [129, 509] width 206 height 37
click at [75, 506] on link "Box" at bounding box center [129, 509] width 206 height 37
click at [74, 504] on link "Box" at bounding box center [129, 509] width 206 height 37
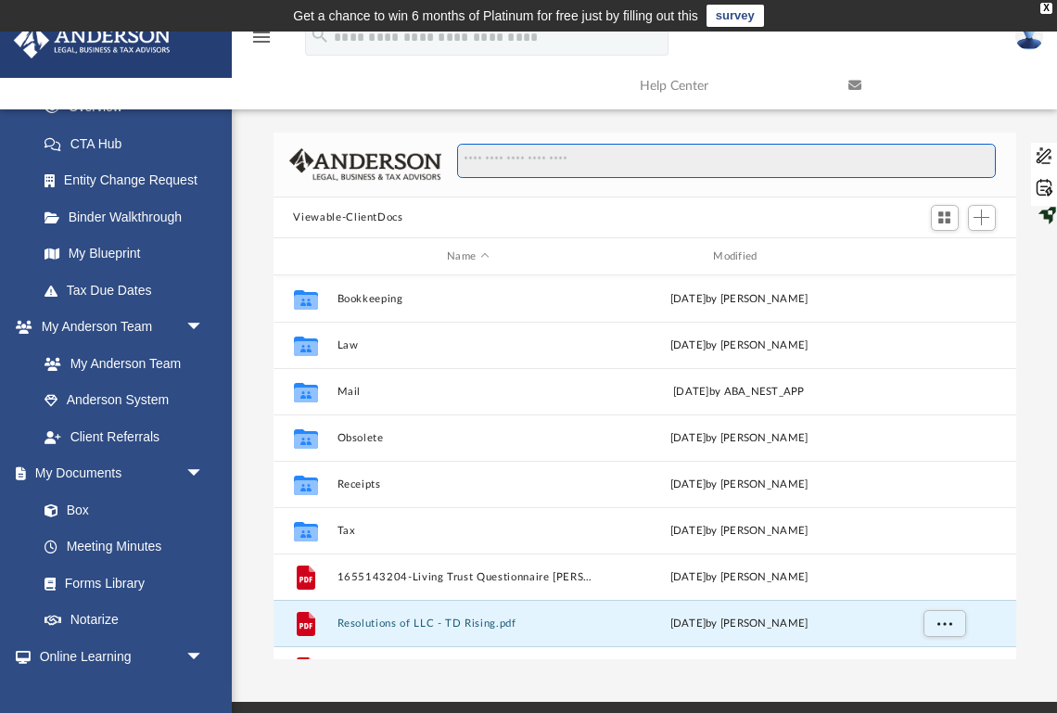
click at [544, 160] on input "Search files and folders" at bounding box center [726, 161] width 538 height 35
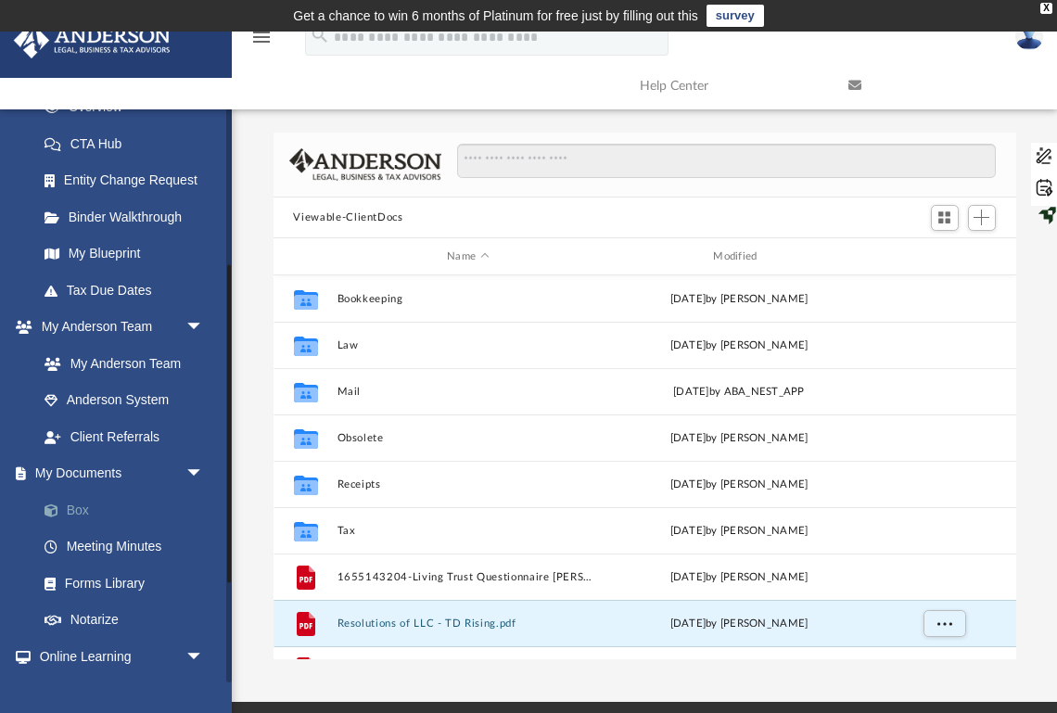
click at [102, 515] on link "Box" at bounding box center [129, 509] width 206 height 37
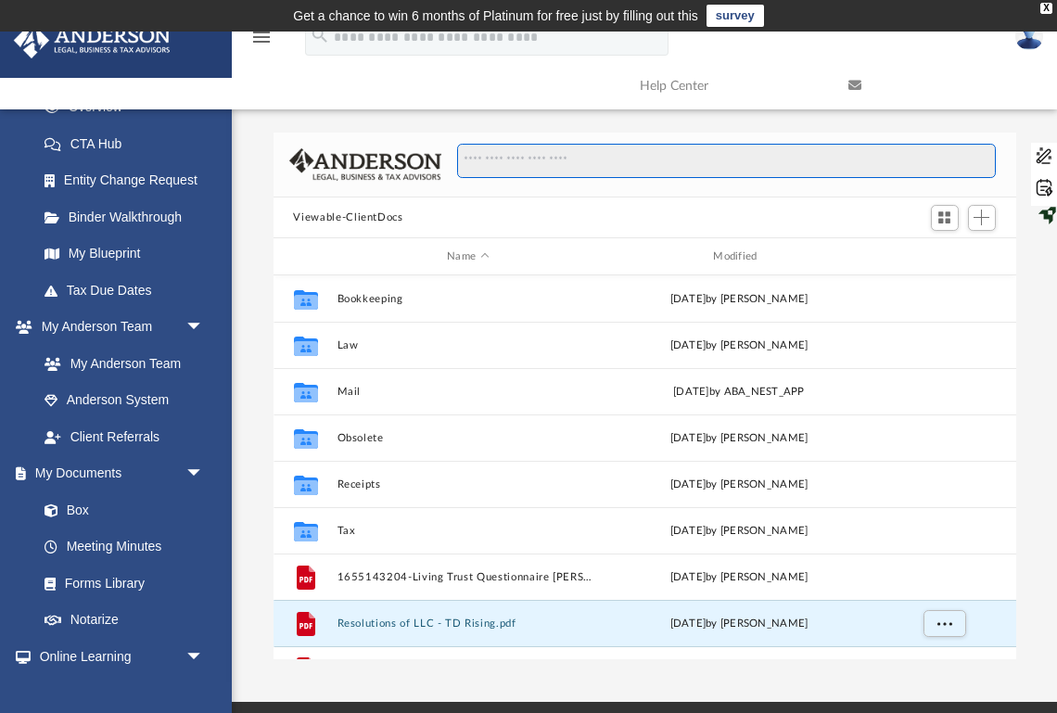
click at [665, 154] on input "Search files and folders" at bounding box center [726, 161] width 538 height 35
type input "*"
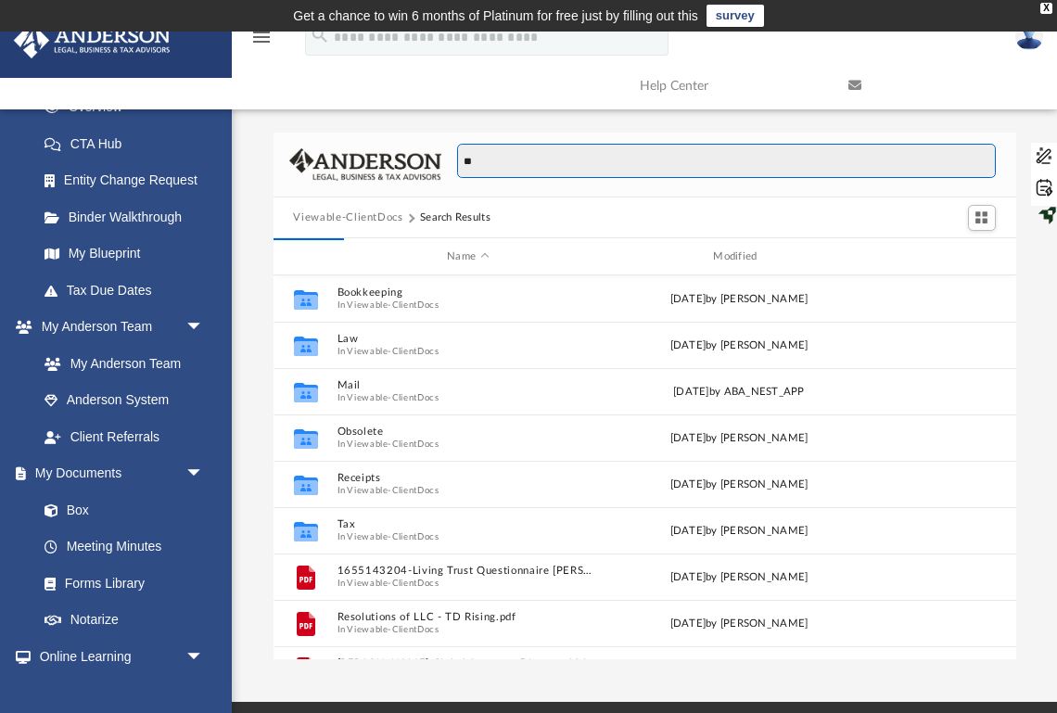
scroll to position [43, 0]
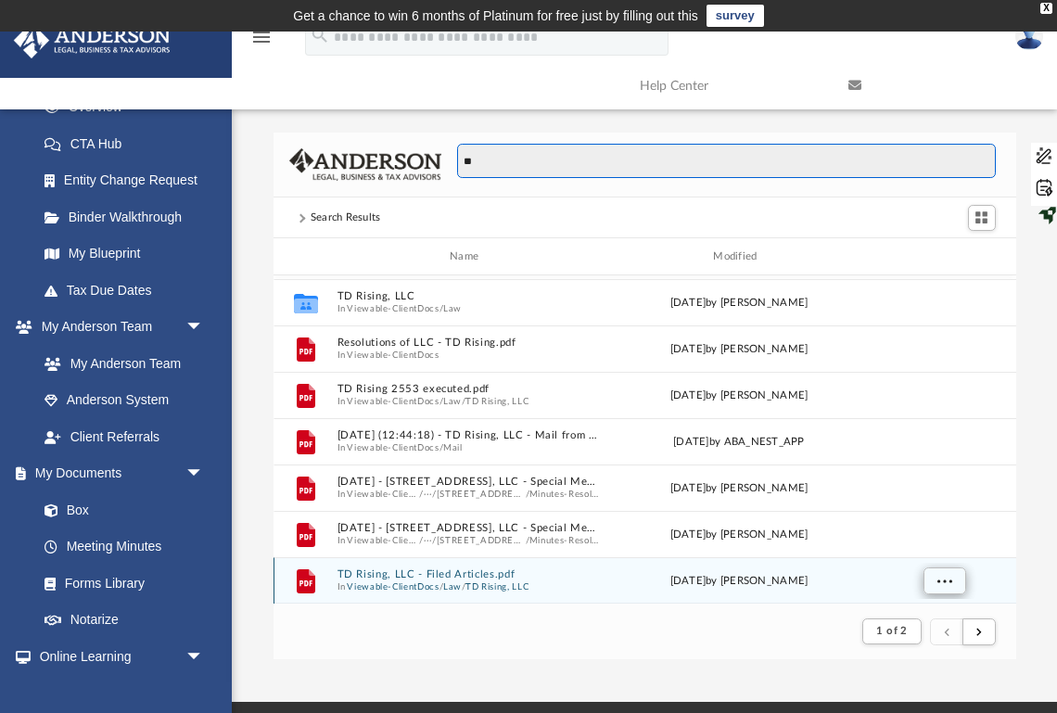
type input "**"
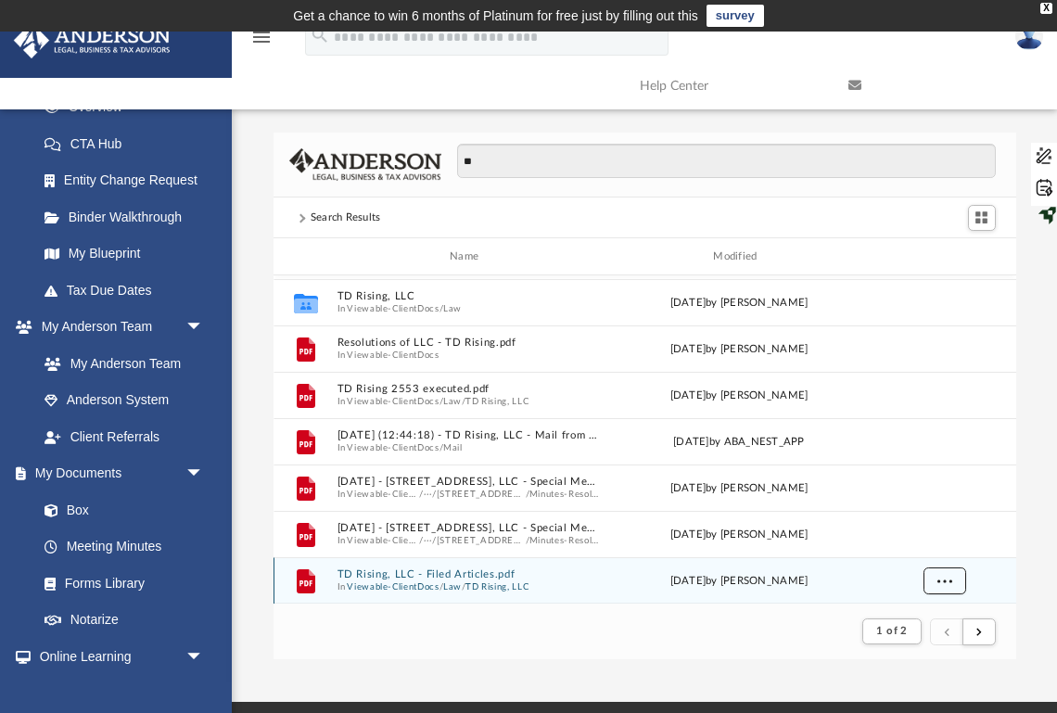
click at [952, 580] on button "More options" at bounding box center [943, 581] width 43 height 28
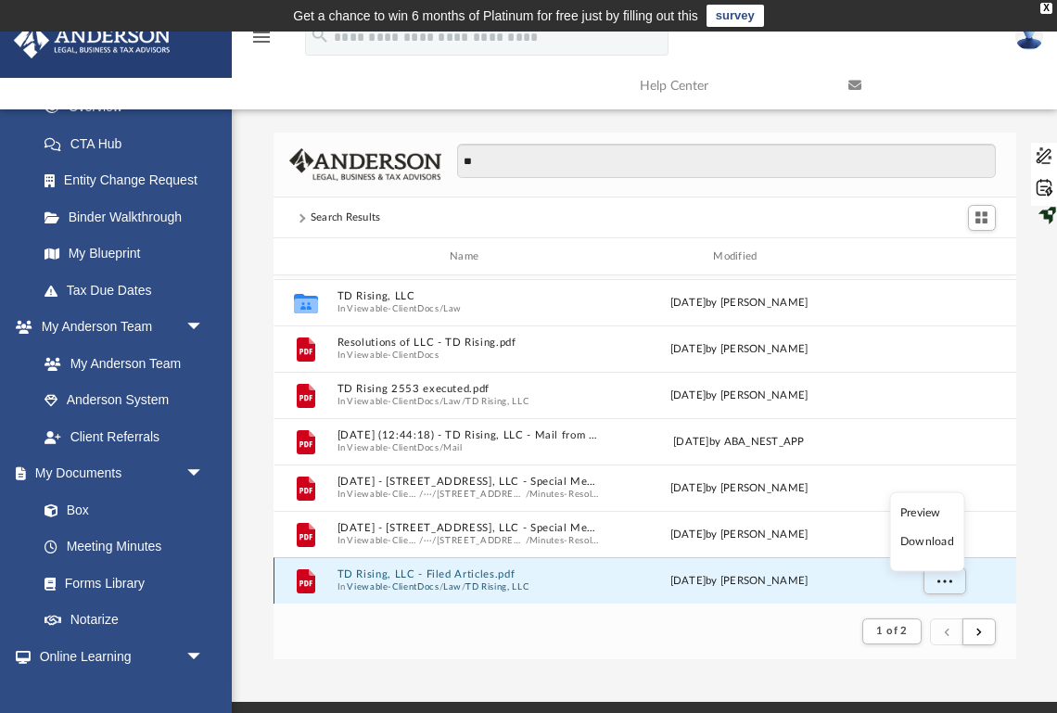
click at [600, 585] on div "File TD Rising, LLC - Filed Articles.pdf In Viewable-ClientDocs / Law / TD Risi…" at bounding box center [644, 580] width 742 height 46
click at [499, 572] on button "TD Rising, LLC - Filed Articles.pdf" at bounding box center [467, 574] width 262 height 12
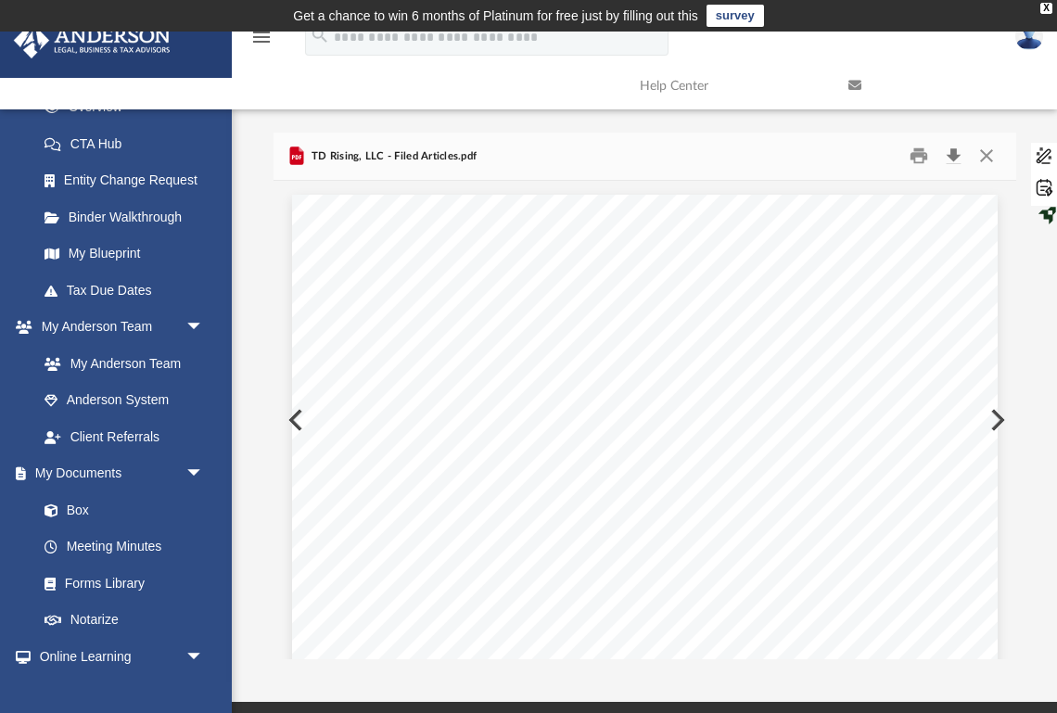
click at [956, 155] on button "Download" at bounding box center [953, 156] width 33 height 29
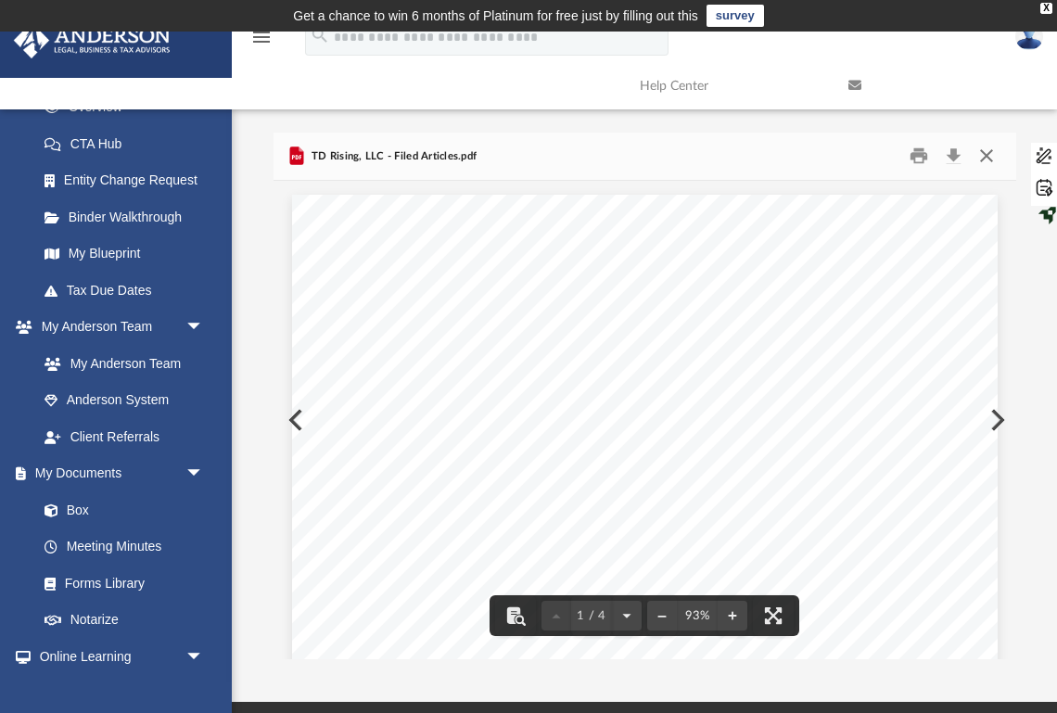
click at [989, 158] on button "Close" at bounding box center [985, 156] width 33 height 29
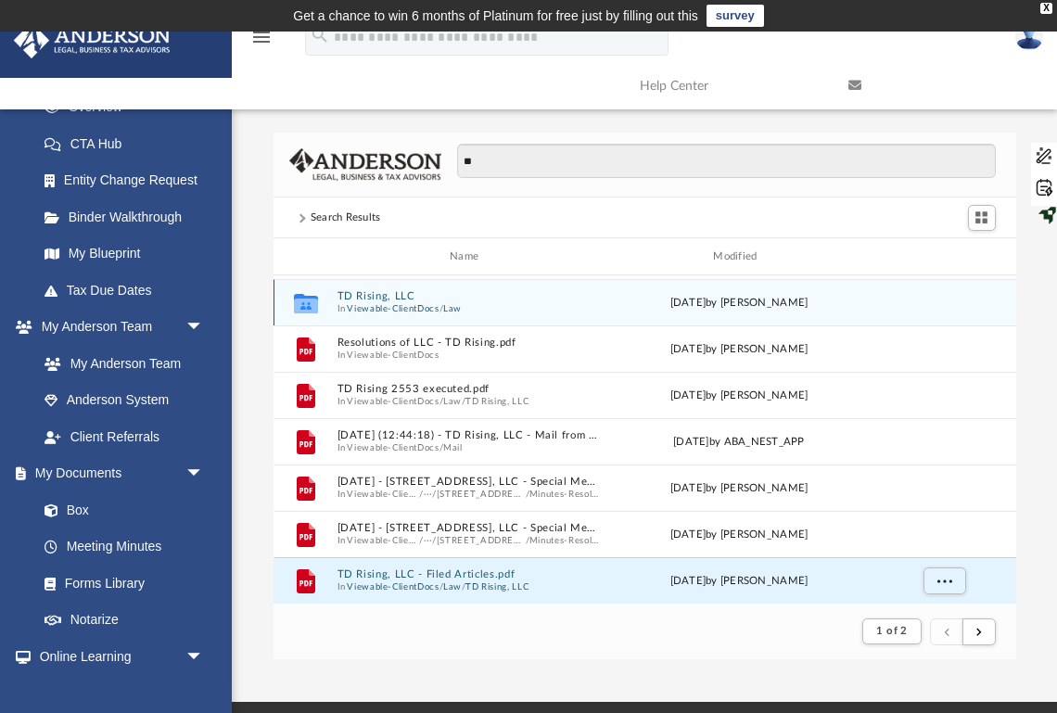
click at [387, 299] on button "TD Rising, LLC" at bounding box center [467, 296] width 262 height 12
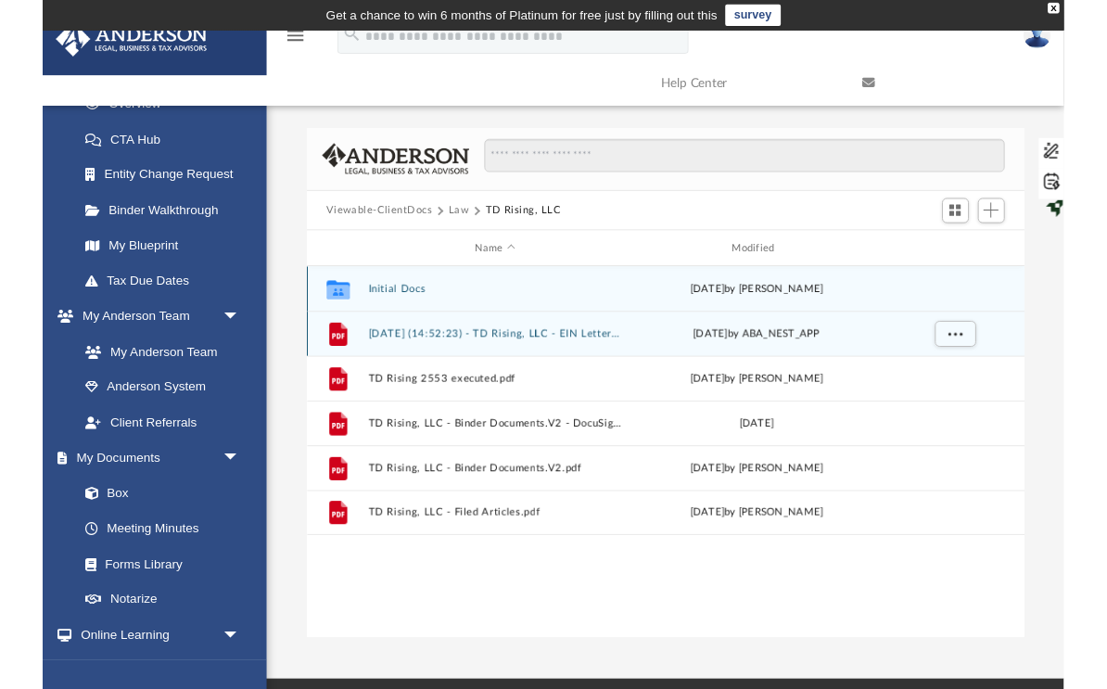
scroll to position [421, 742]
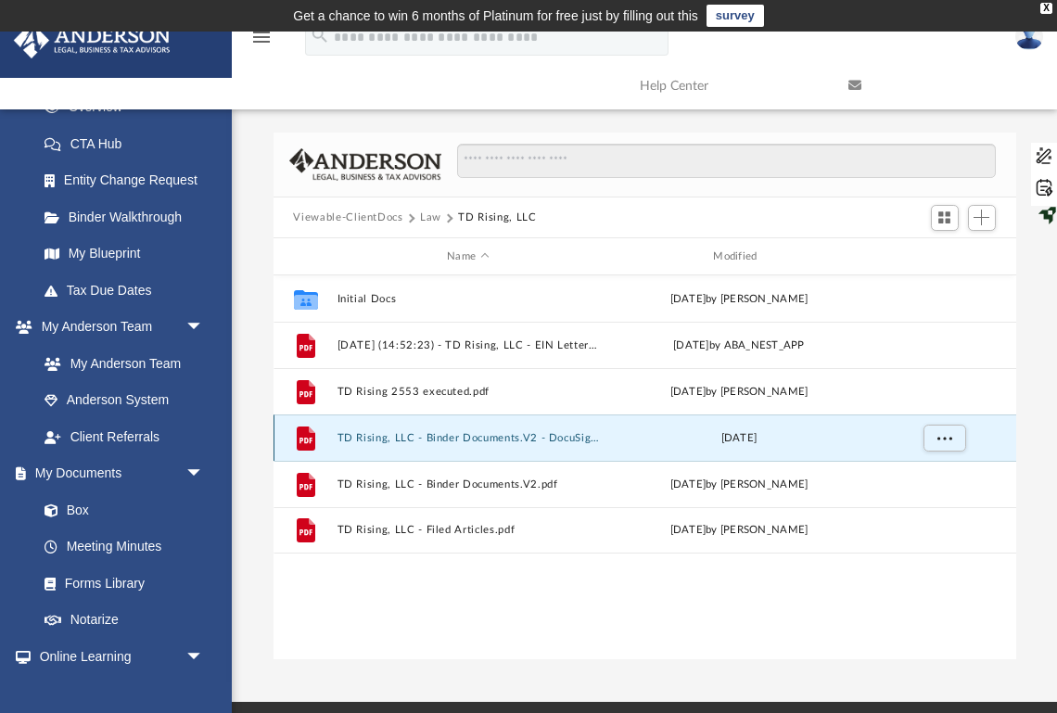
click at [433, 437] on button "TD Rising, LLC - Binder Documents.V2 - DocuSigned.pdf" at bounding box center [467, 438] width 262 height 12
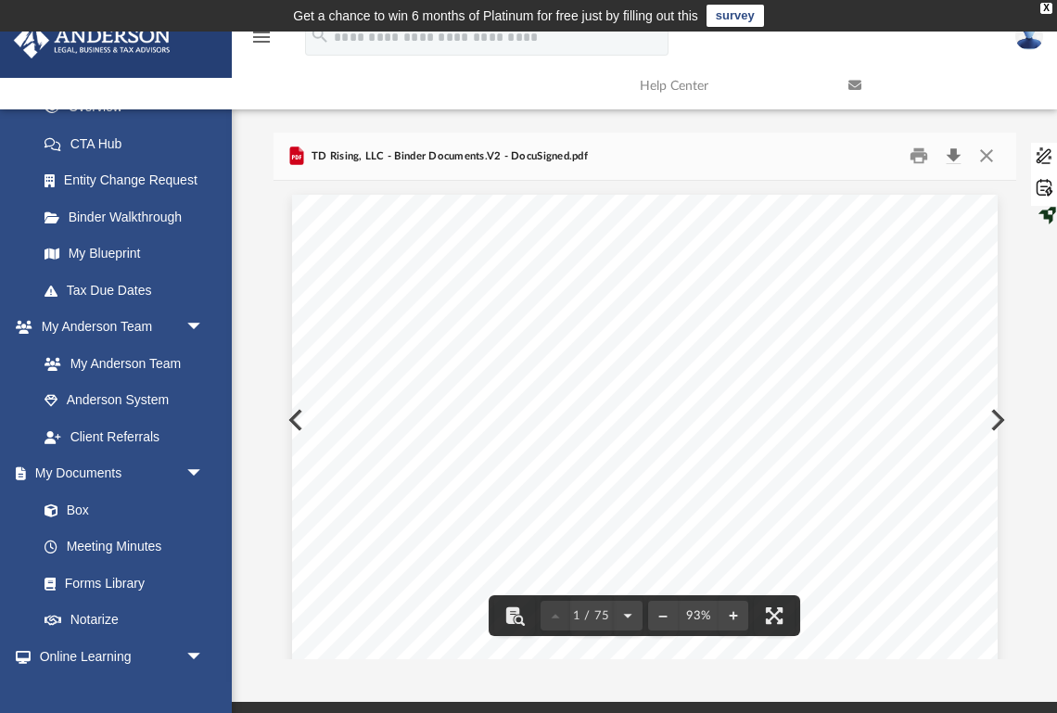
click at [956, 158] on button "Download" at bounding box center [953, 156] width 33 height 29
click at [981, 154] on button "Close" at bounding box center [985, 156] width 33 height 29
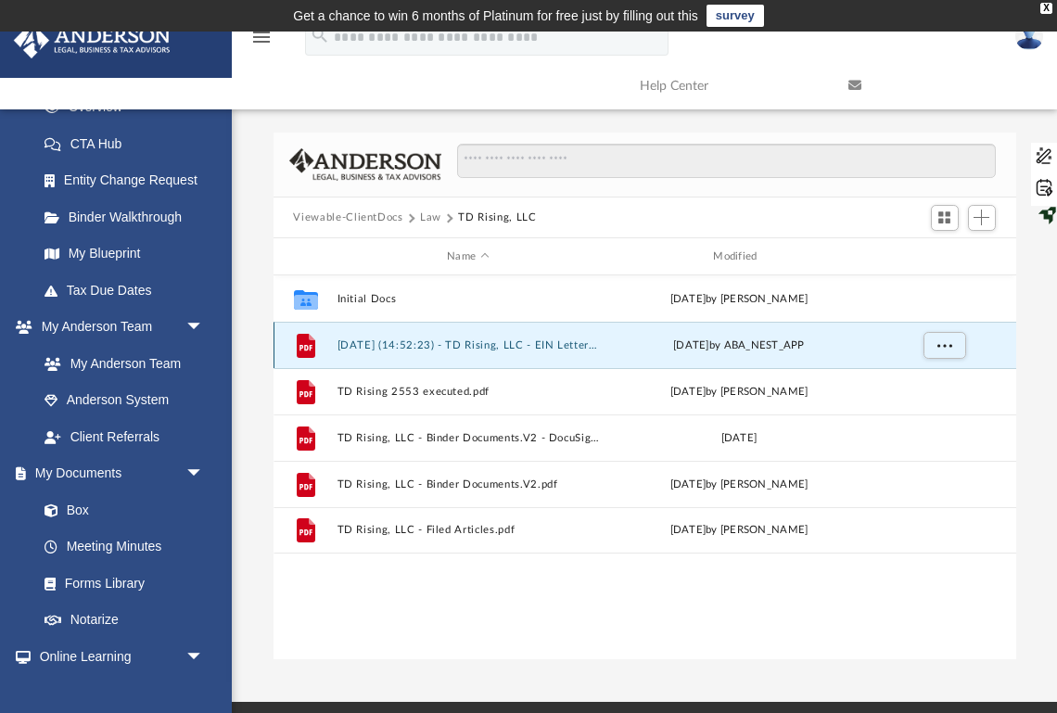
click at [545, 345] on button "2024.10.29 (14:52:23) - TD Rising, LLC - EIN Letter from IRS.pdf" at bounding box center [467, 345] width 262 height 12
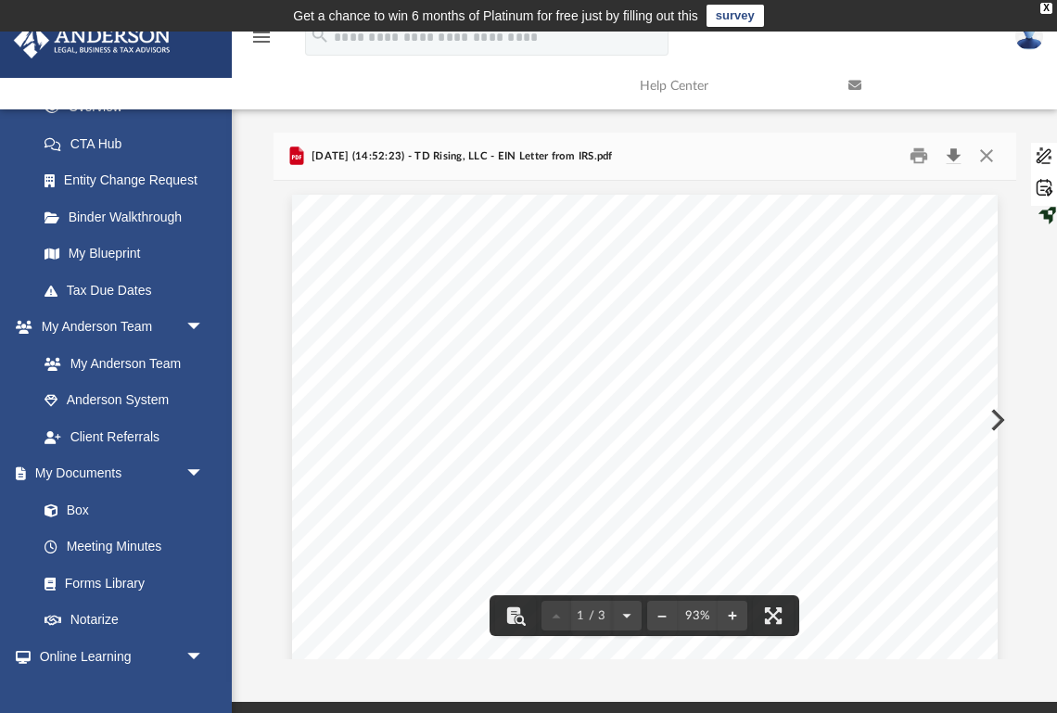
click at [956, 155] on button "Download" at bounding box center [953, 156] width 33 height 29
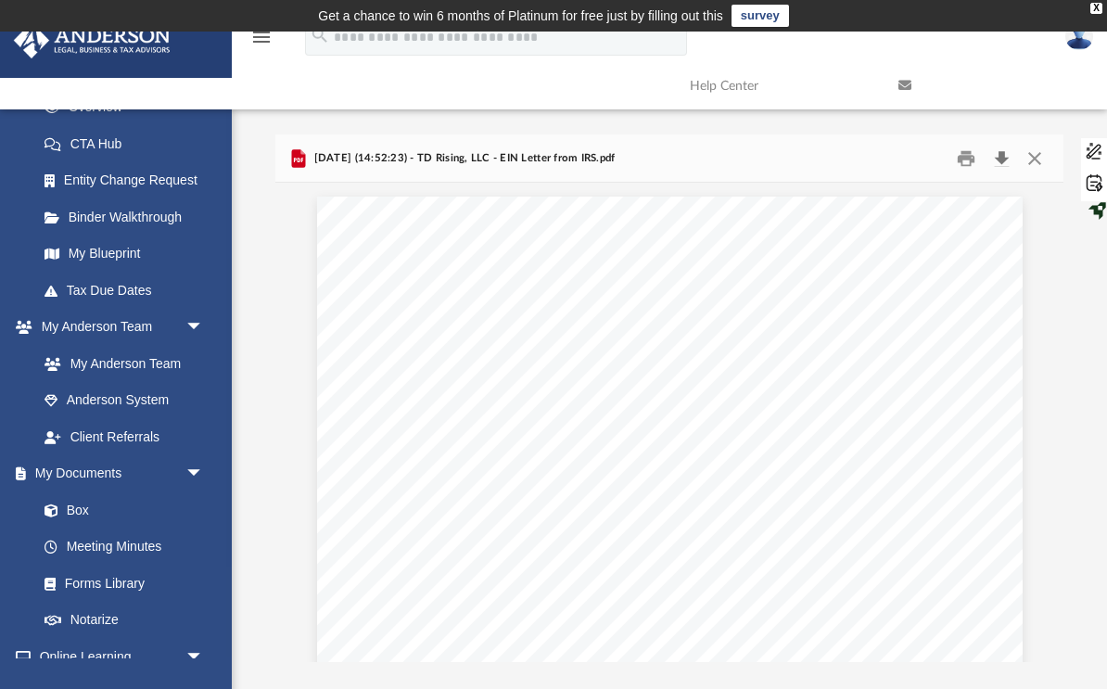
scroll to position [0, 0]
